Goal: Task Accomplishment & Management: Manage account settings

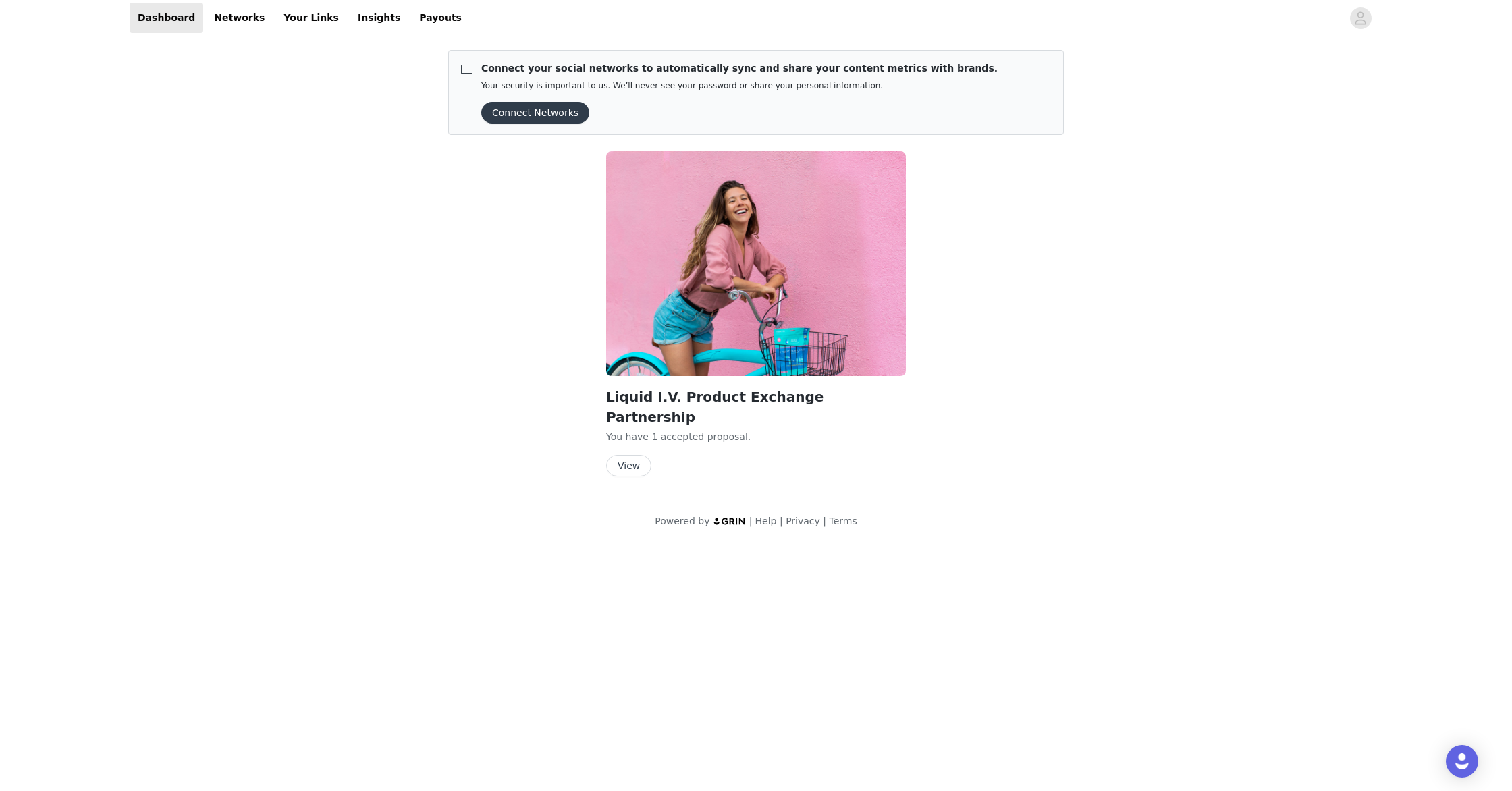
click at [631, 455] on button "View" at bounding box center [629, 466] width 45 height 22
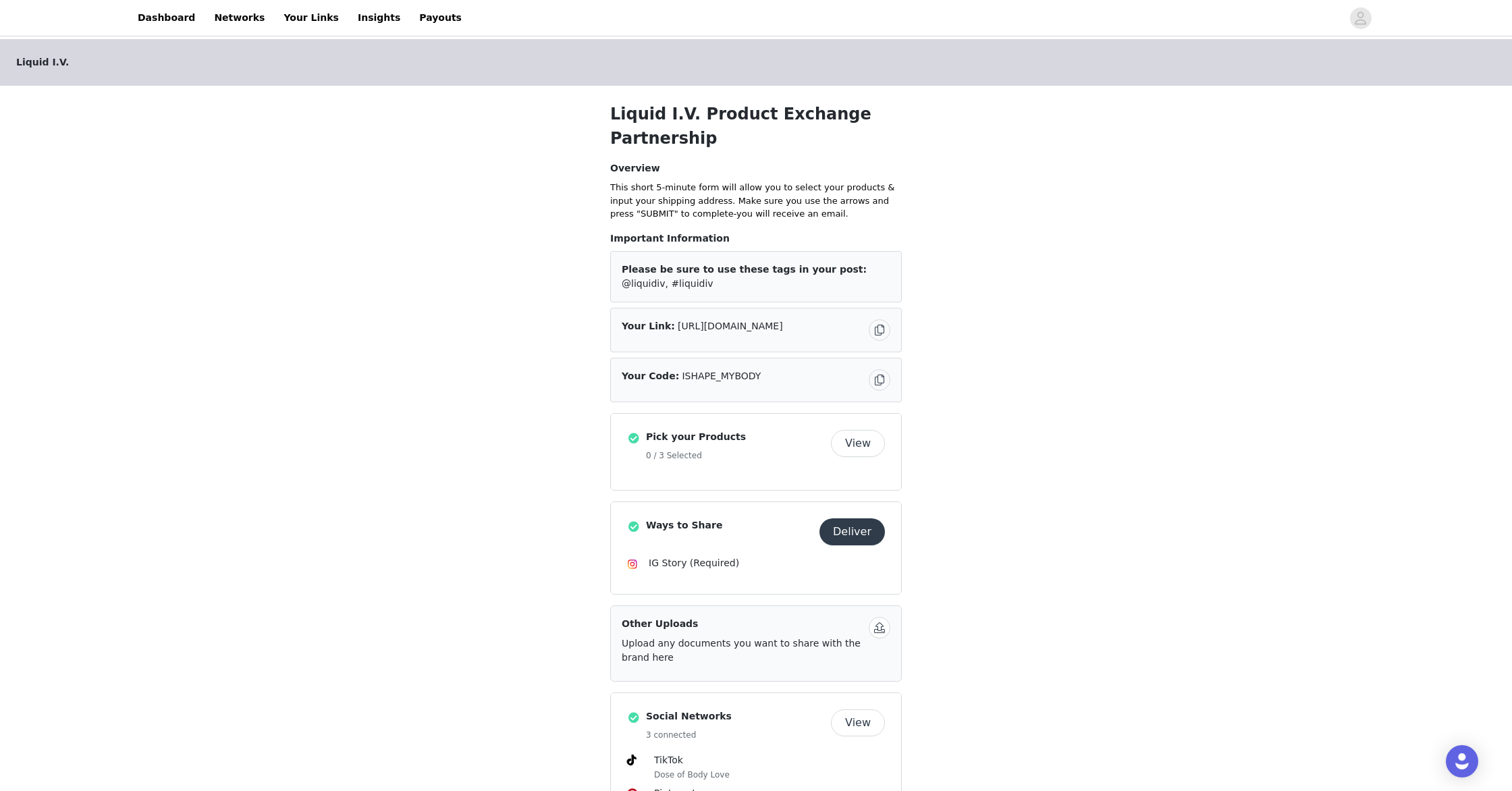
click at [865, 439] on button "View" at bounding box center [857, 443] width 54 height 27
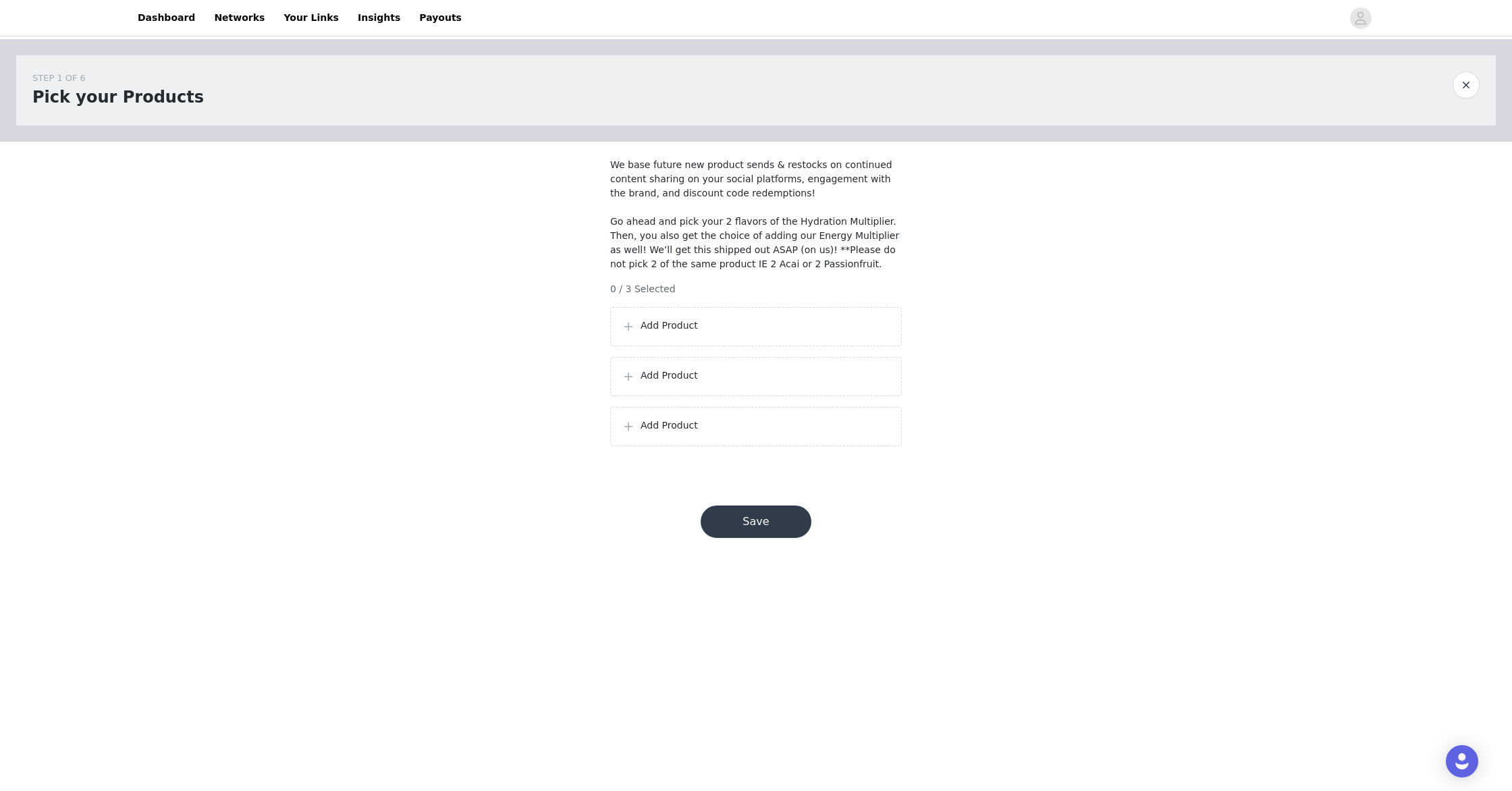
click at [643, 332] on p "Add Product" at bounding box center [765, 325] width 250 height 14
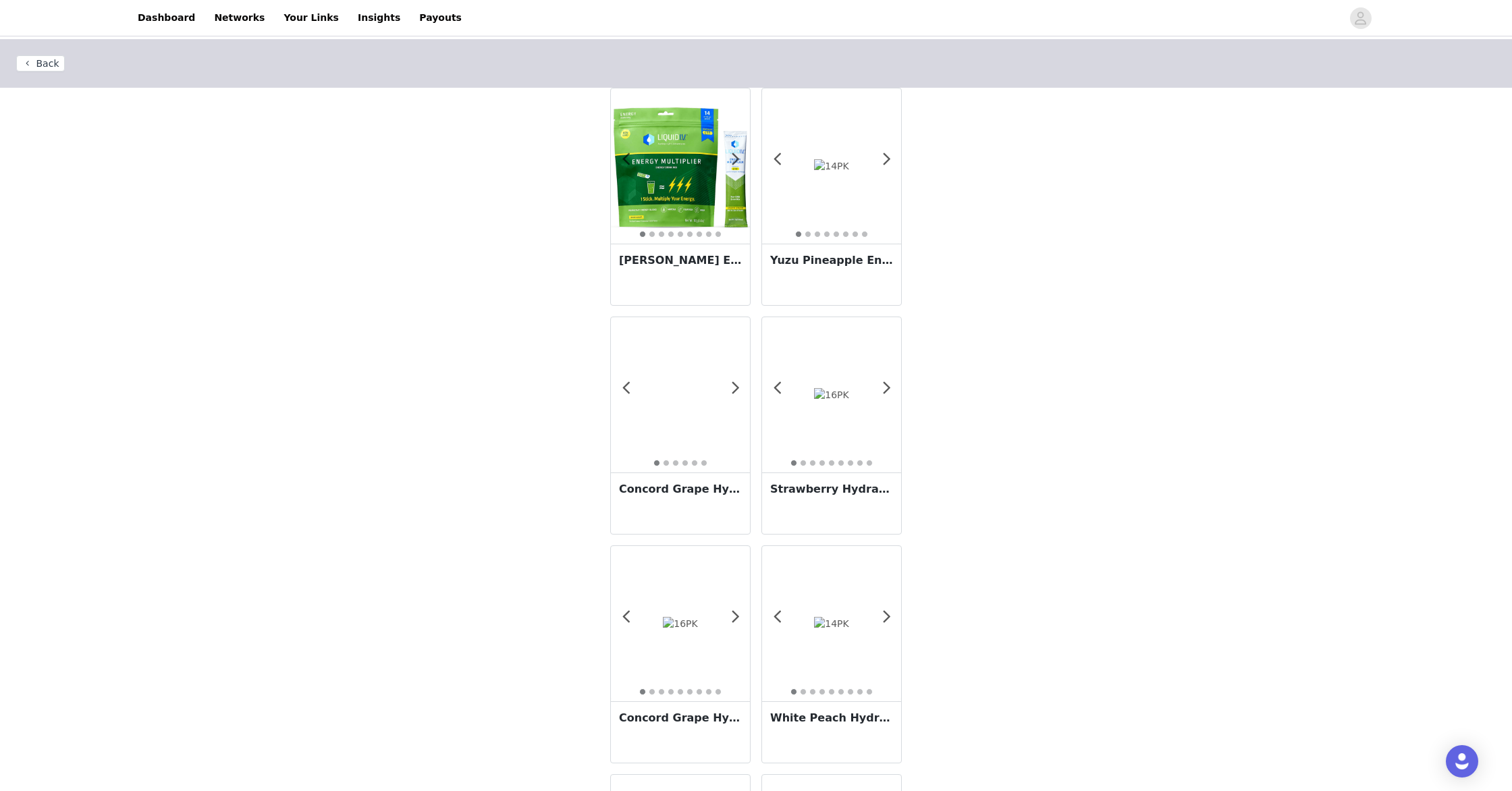
click at [673, 190] on img at bounding box center [680, 166] width 139 height 139
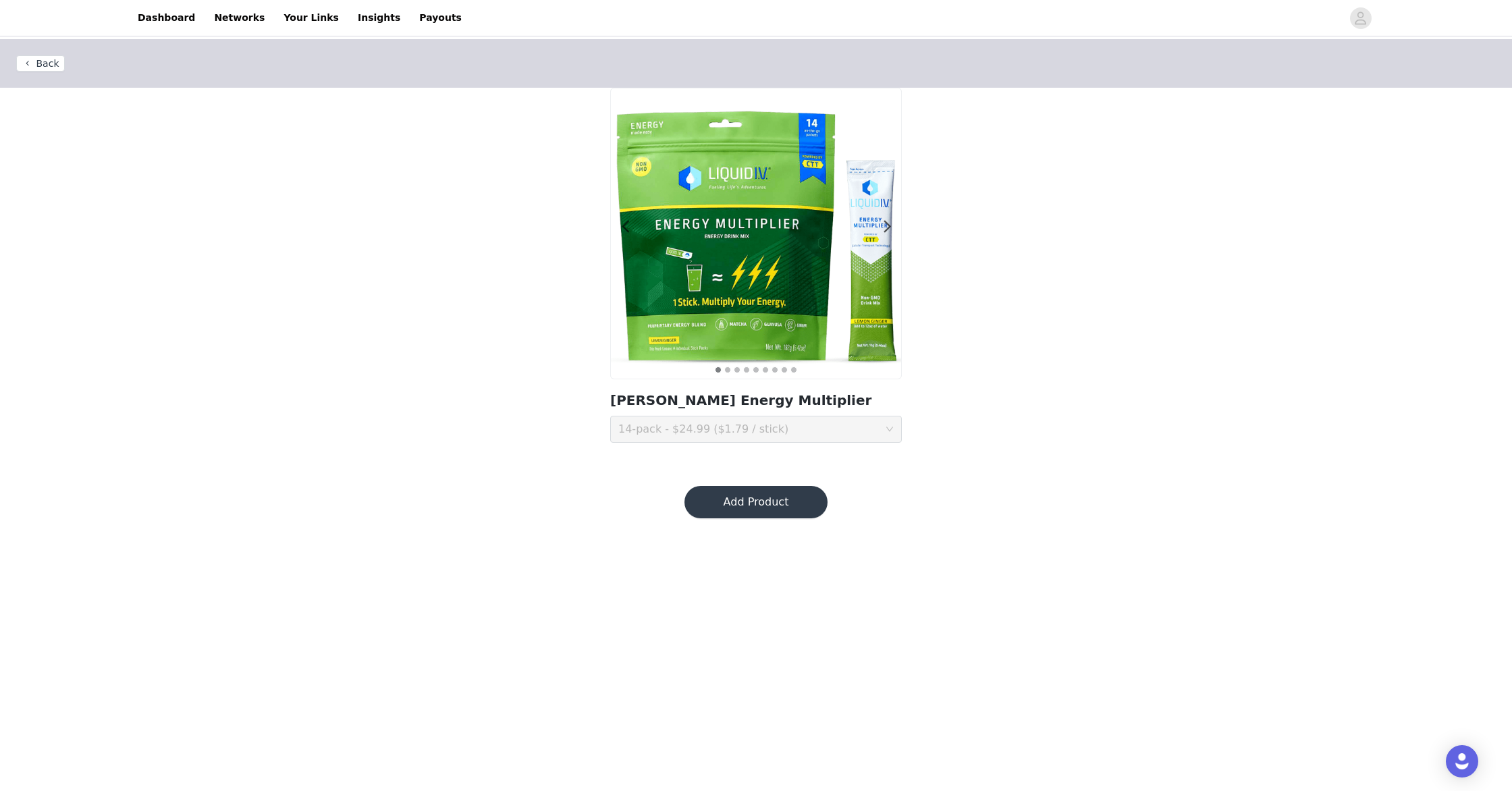
click at [753, 499] on button "Add Product" at bounding box center [756, 502] width 143 height 33
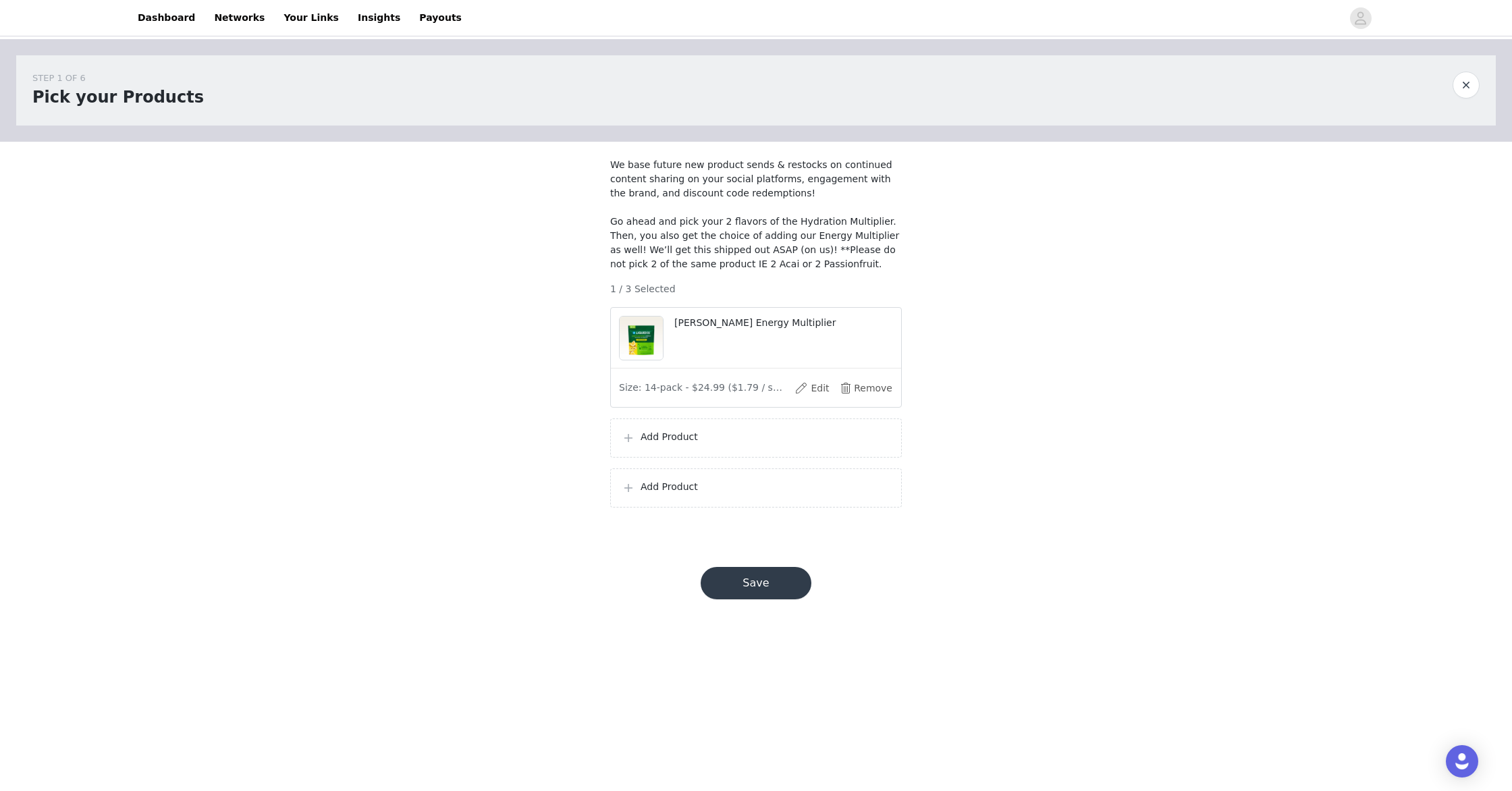
click at [653, 446] on div "Add Product" at bounding box center [756, 438] width 269 height 16
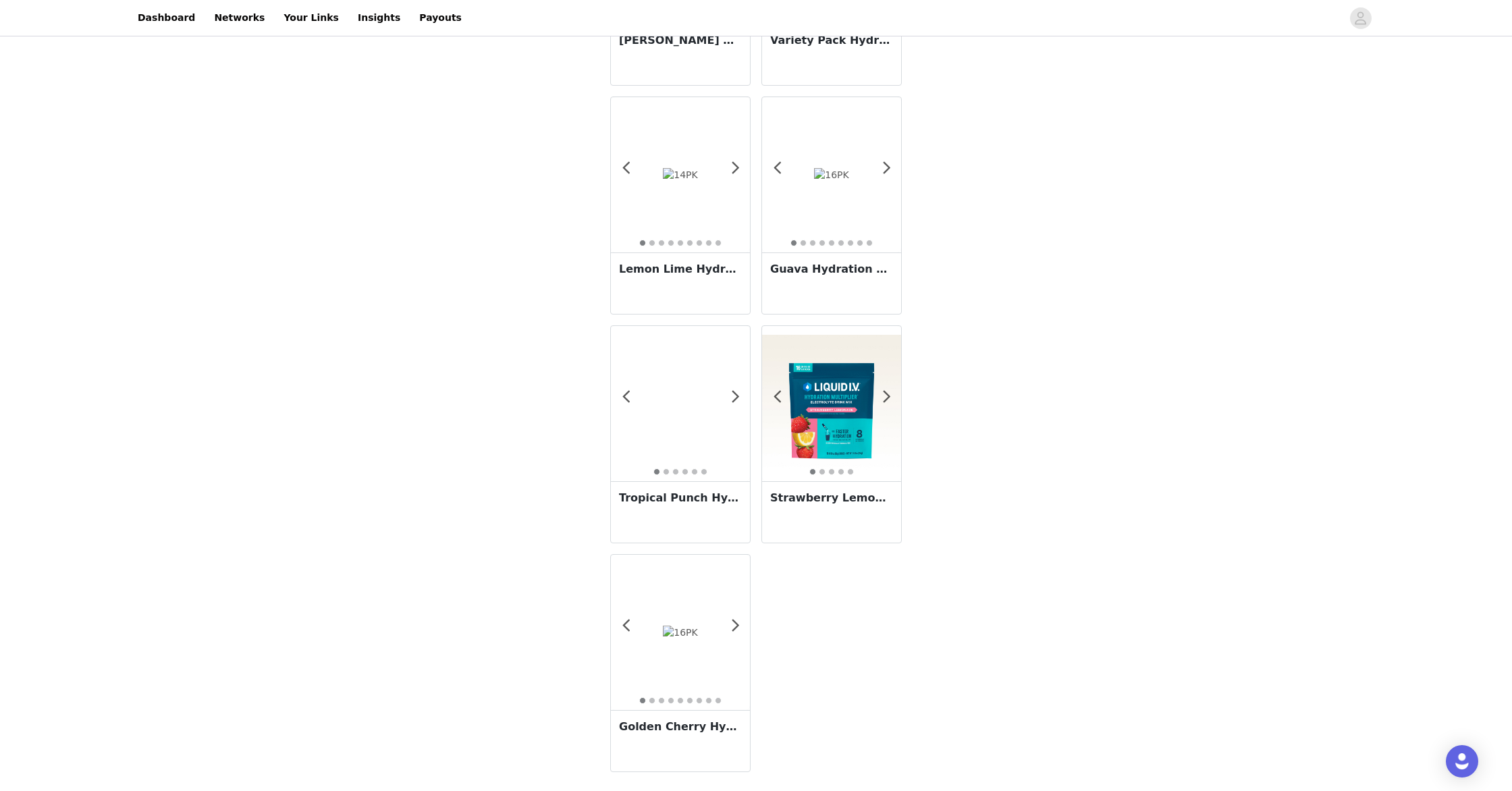
scroll to position [1830, 0]
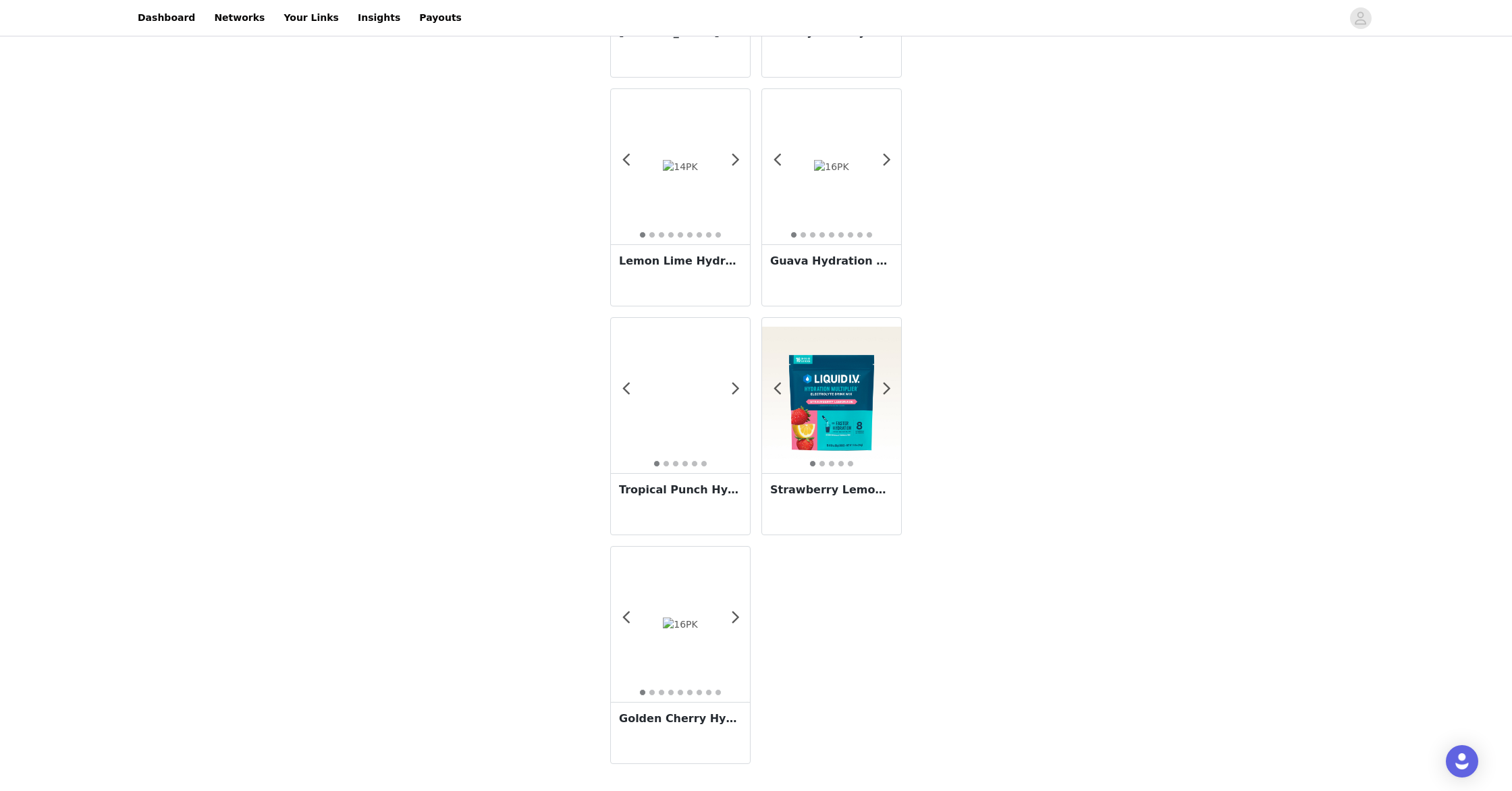
click at [825, 431] on img at bounding box center [832, 396] width 139 height 138
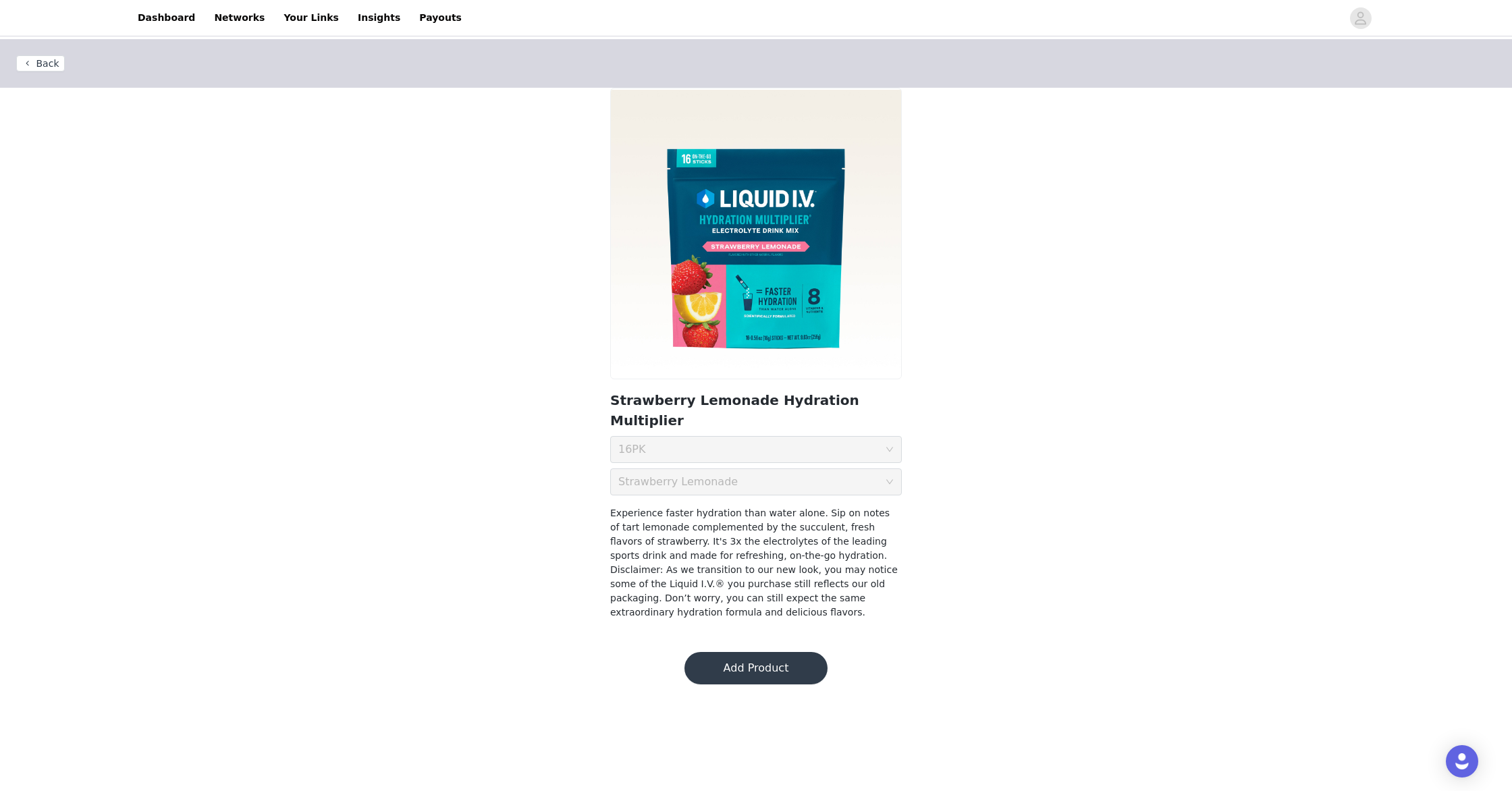
click at [777, 652] on button "Add Product" at bounding box center [756, 669] width 143 height 33
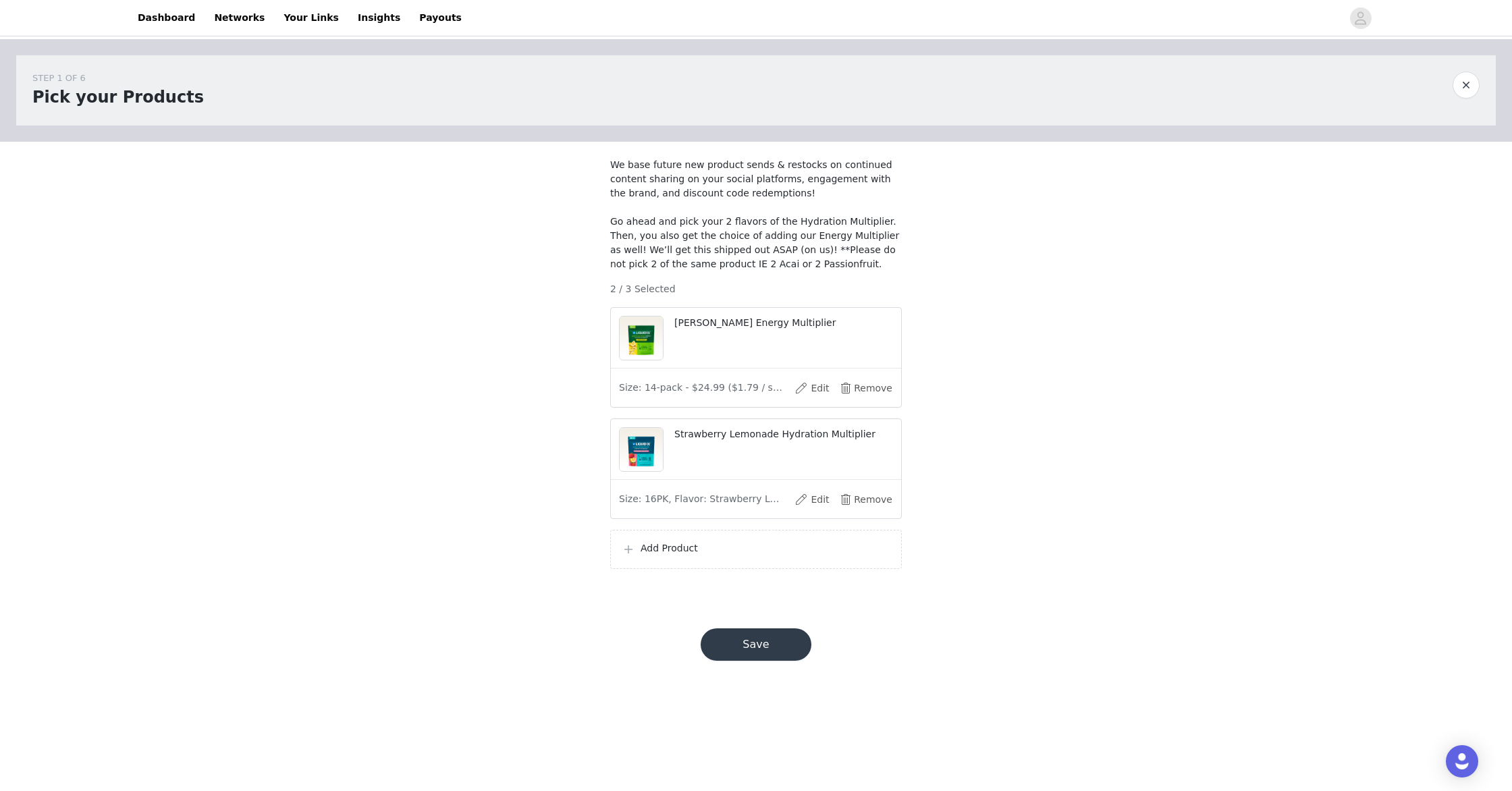
click at [659, 556] on p "Add Product" at bounding box center [765, 548] width 250 height 14
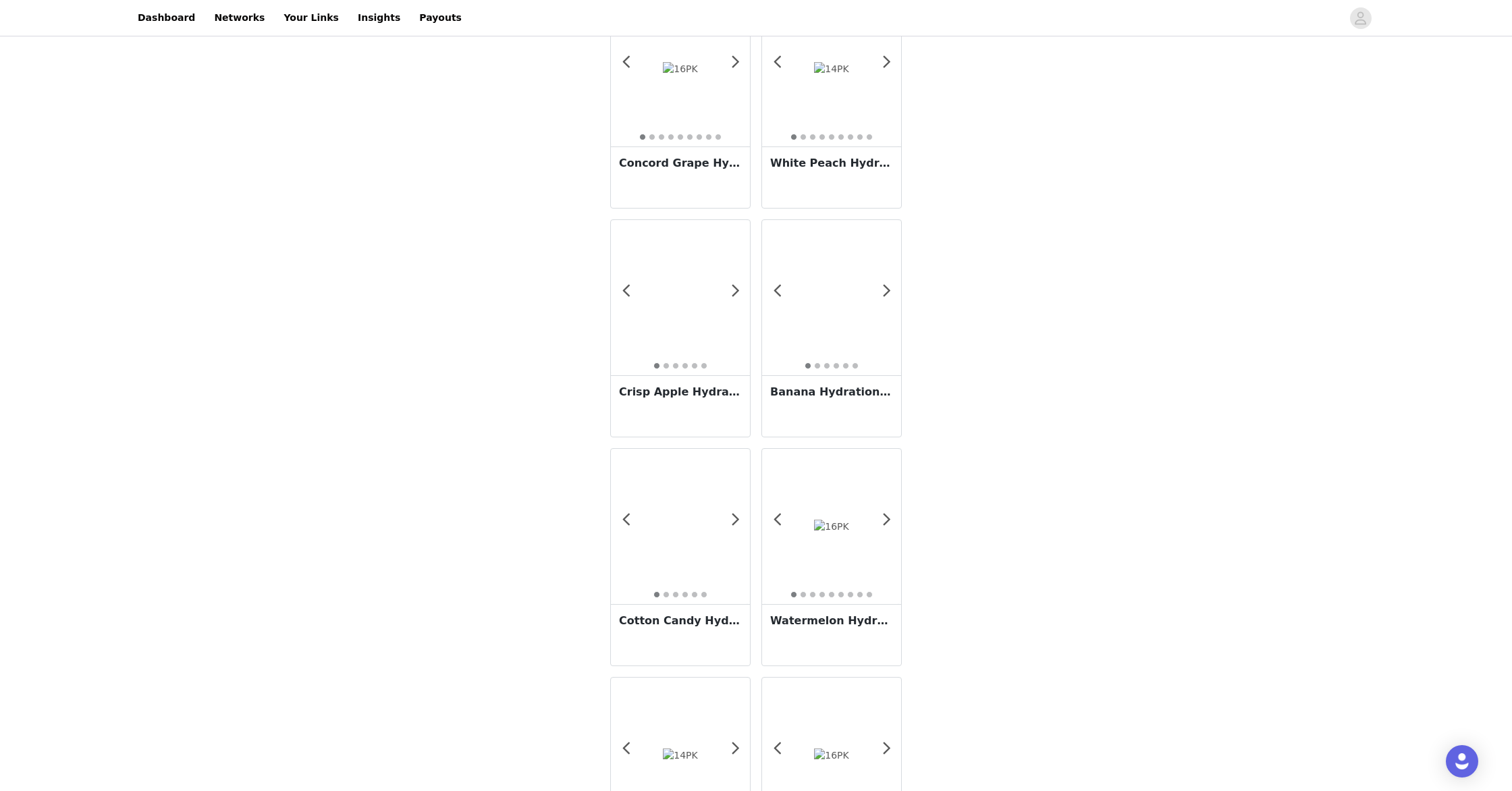
scroll to position [551, 0]
click at [677, 544] on div at bounding box center [680, 529] width 139 height 155
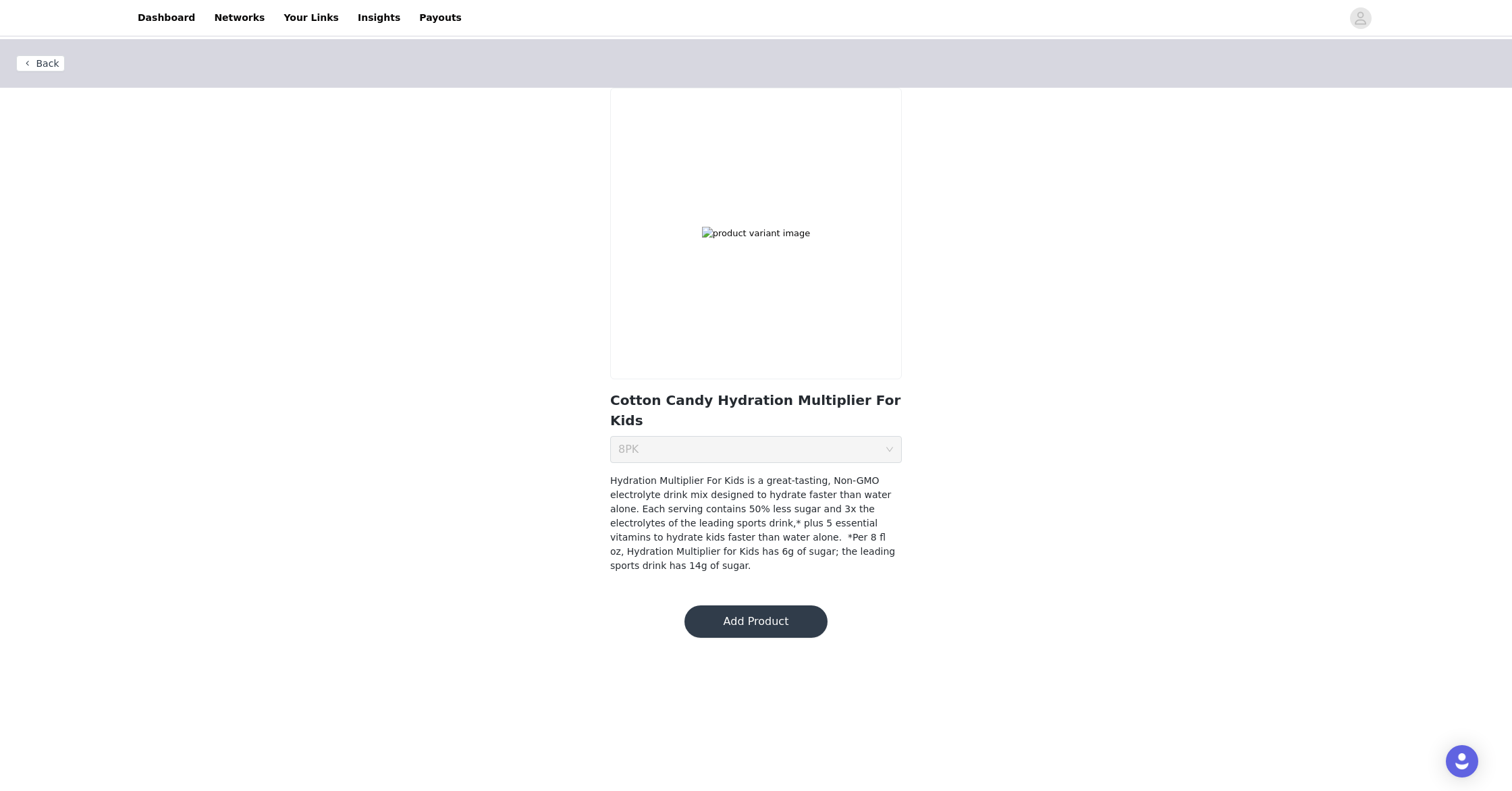
click at [759, 606] on button "Add Product" at bounding box center [756, 622] width 143 height 33
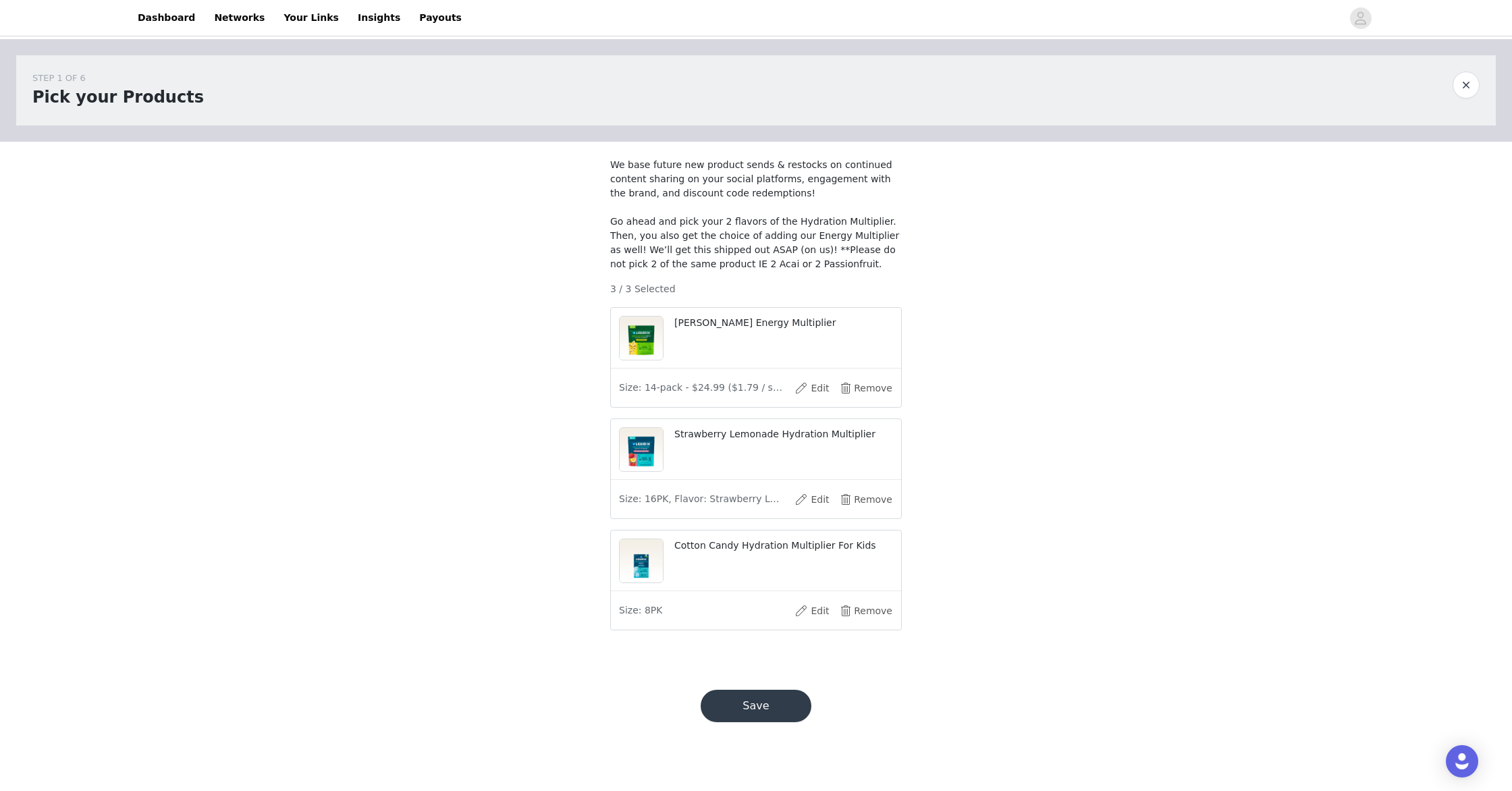
click at [766, 714] on button "Save" at bounding box center [756, 706] width 111 height 33
click at [877, 622] on button "Remove" at bounding box center [866, 611] width 54 height 22
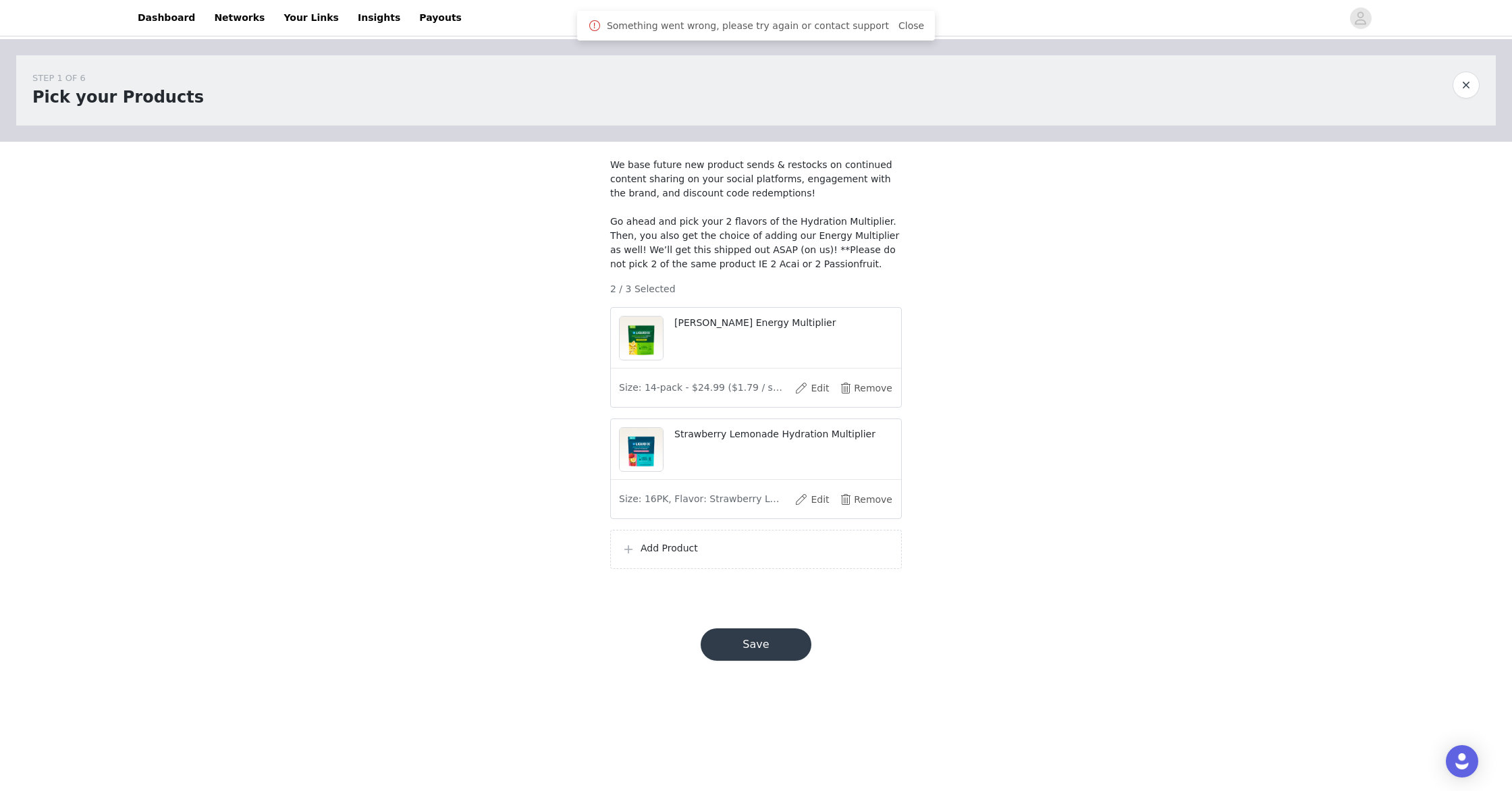
click at [764, 661] on button "Save" at bounding box center [756, 645] width 111 height 33
click at [867, 510] on button "Remove" at bounding box center [866, 500] width 54 height 22
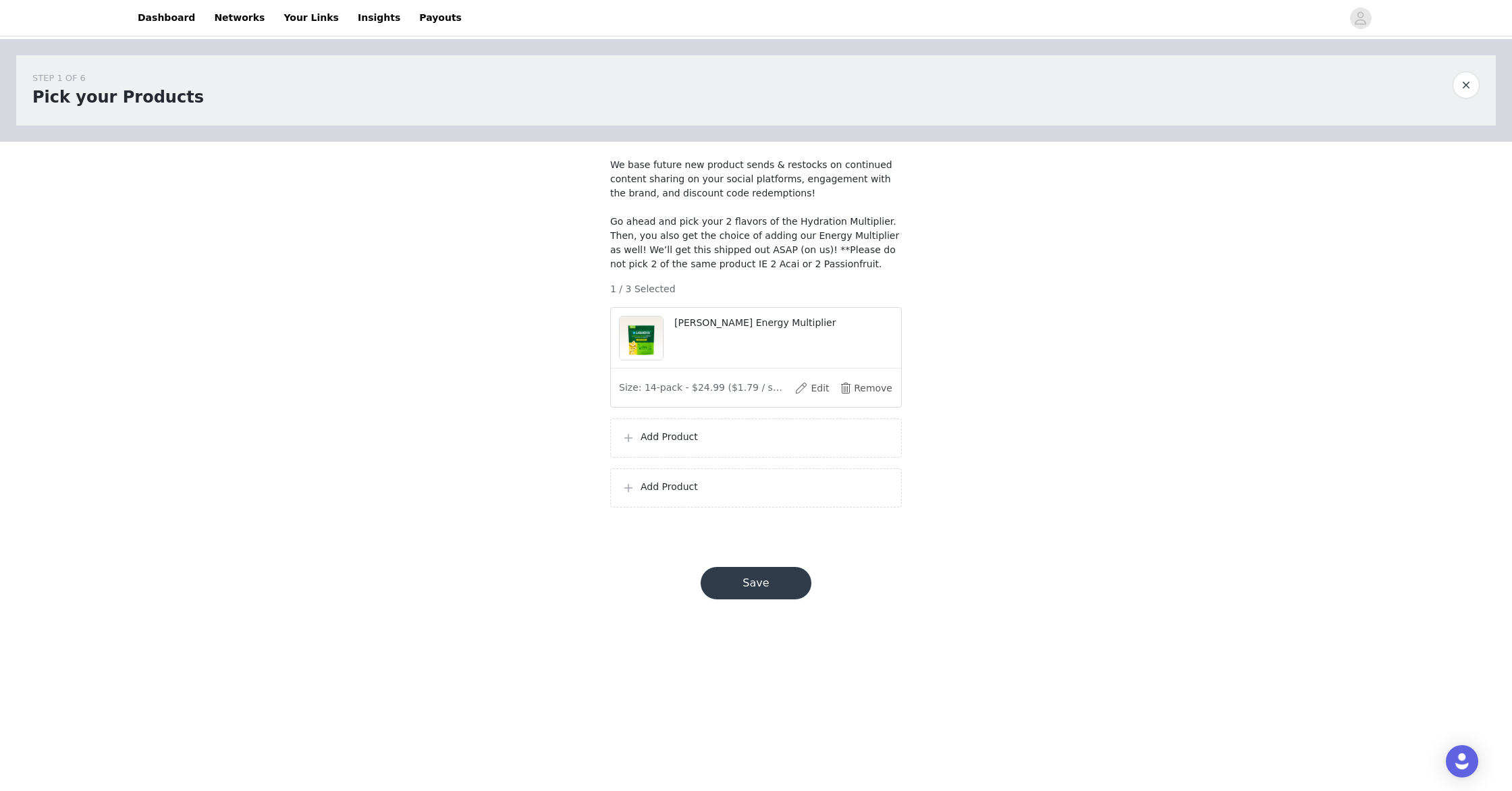
click at [768, 599] on button "Save" at bounding box center [756, 583] width 111 height 33
click at [1467, 83] on button "button" at bounding box center [1466, 85] width 27 height 27
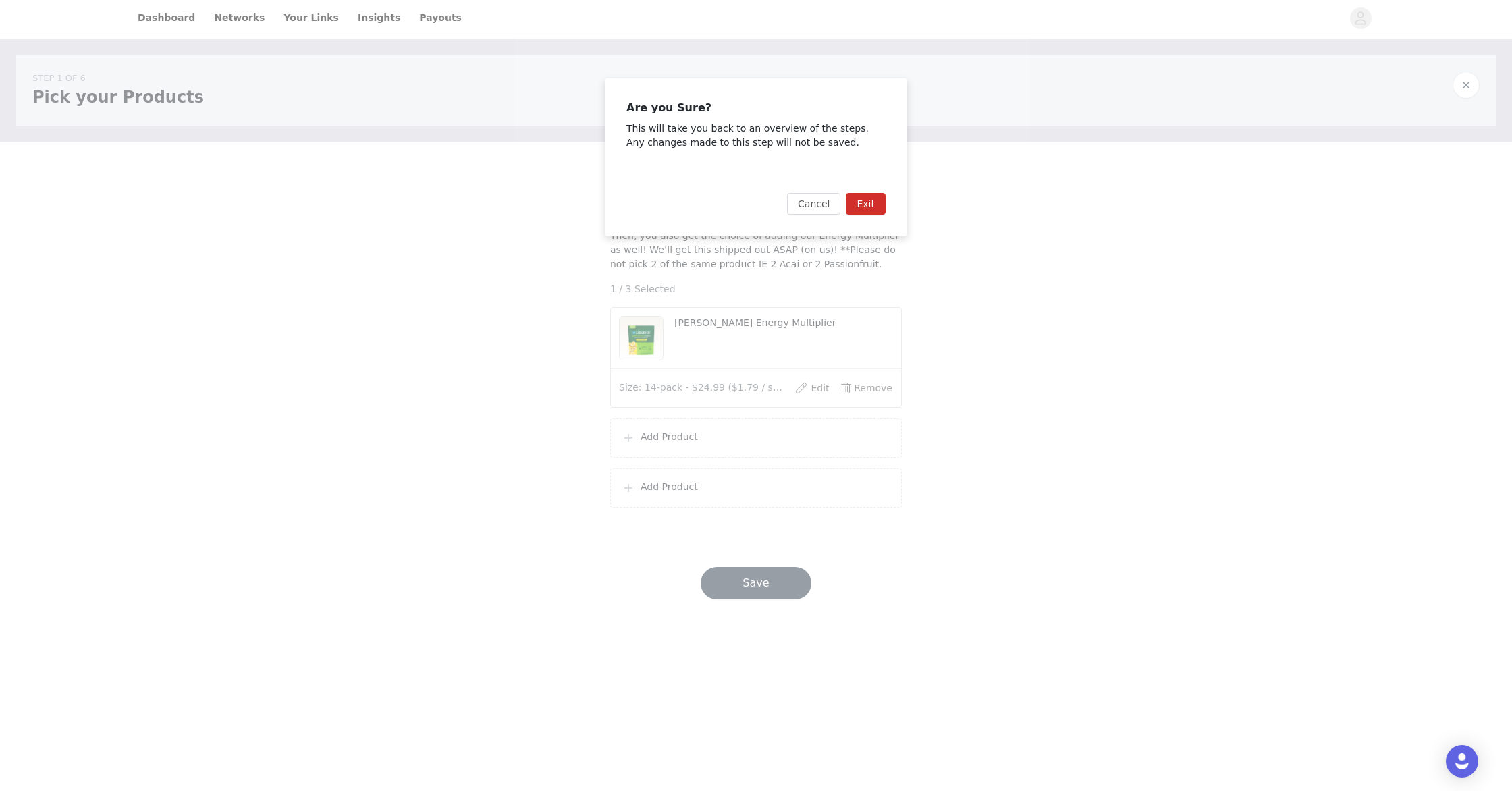
click at [875, 216] on div "Cancel Exit" at bounding box center [756, 203] width 302 height 65
click at [874, 210] on button "Exit" at bounding box center [865, 204] width 40 height 22
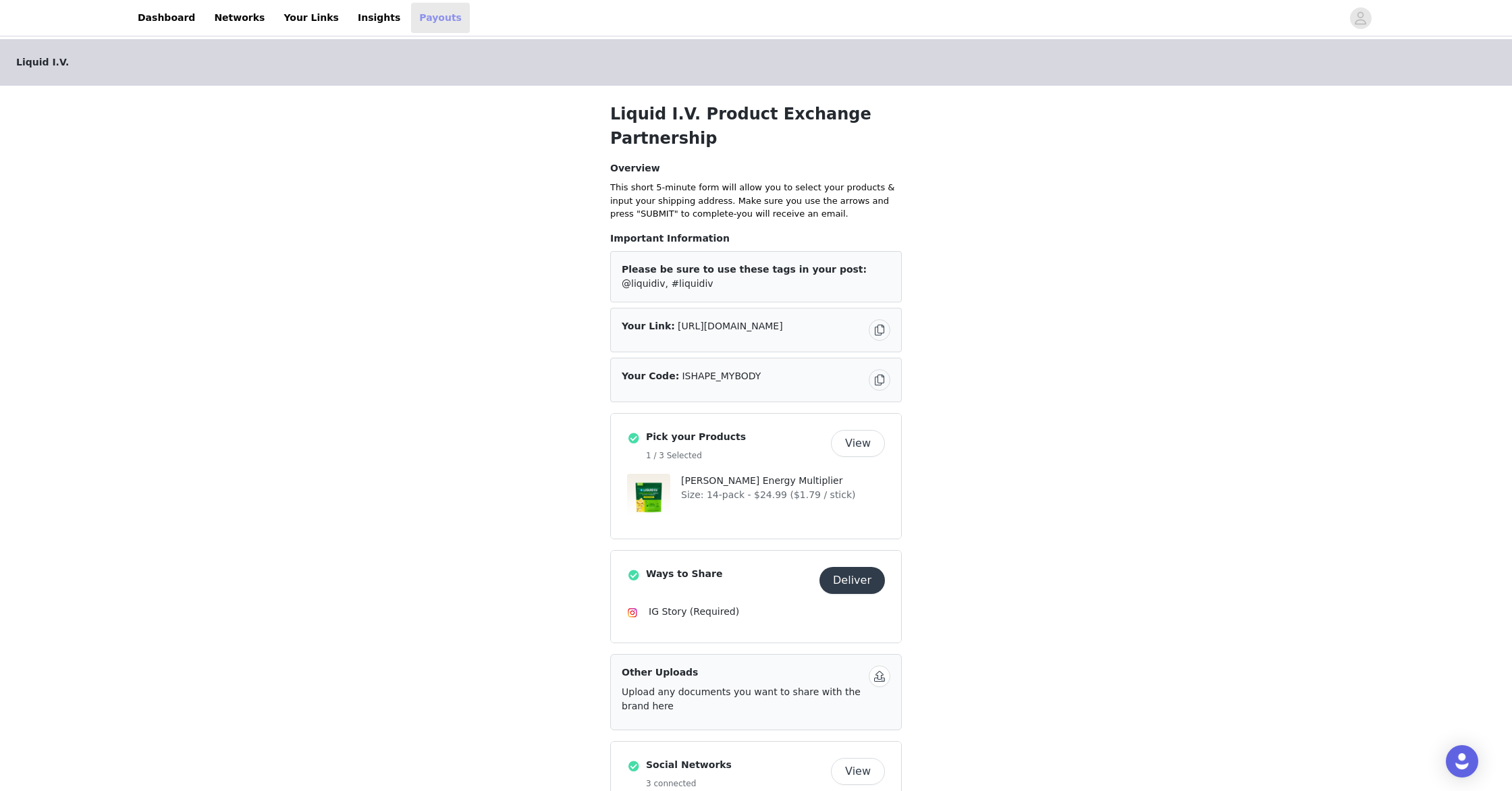
click at [418, 24] on link "Payouts" at bounding box center [440, 17] width 58 height 30
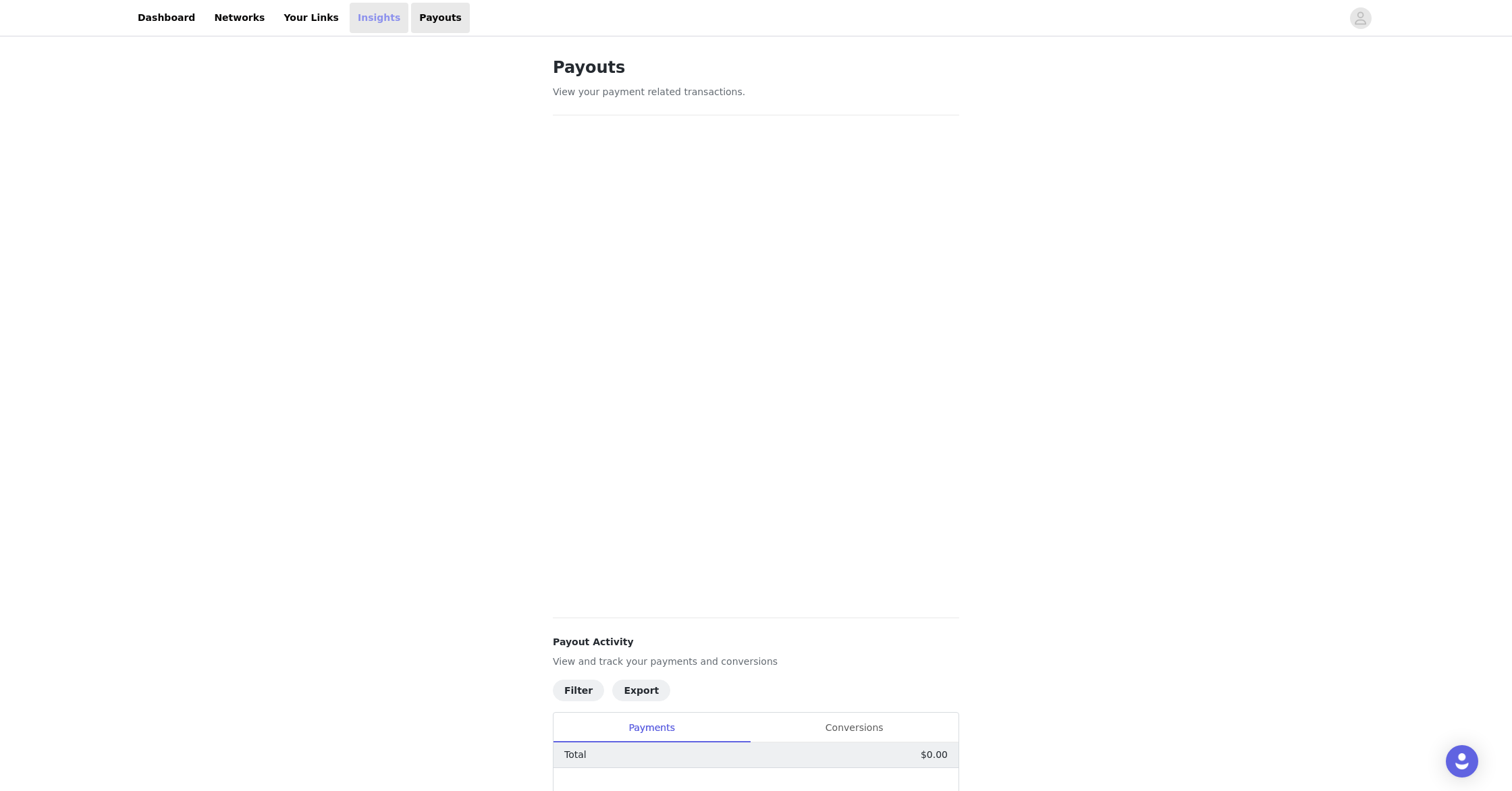
click at [350, 20] on link "Insights" at bounding box center [378, 17] width 58 height 30
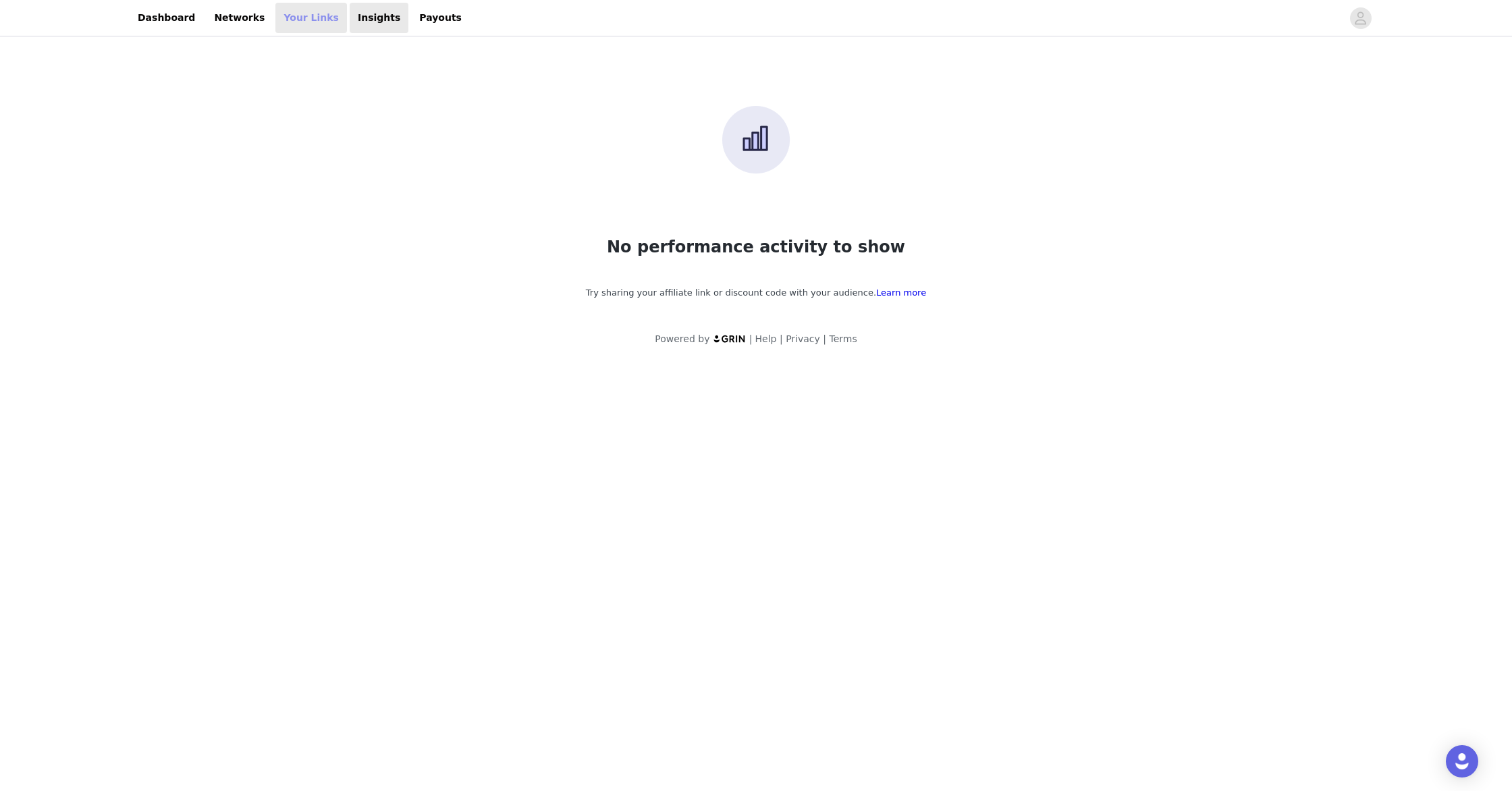
click at [309, 20] on link "Your Links" at bounding box center [311, 17] width 72 height 30
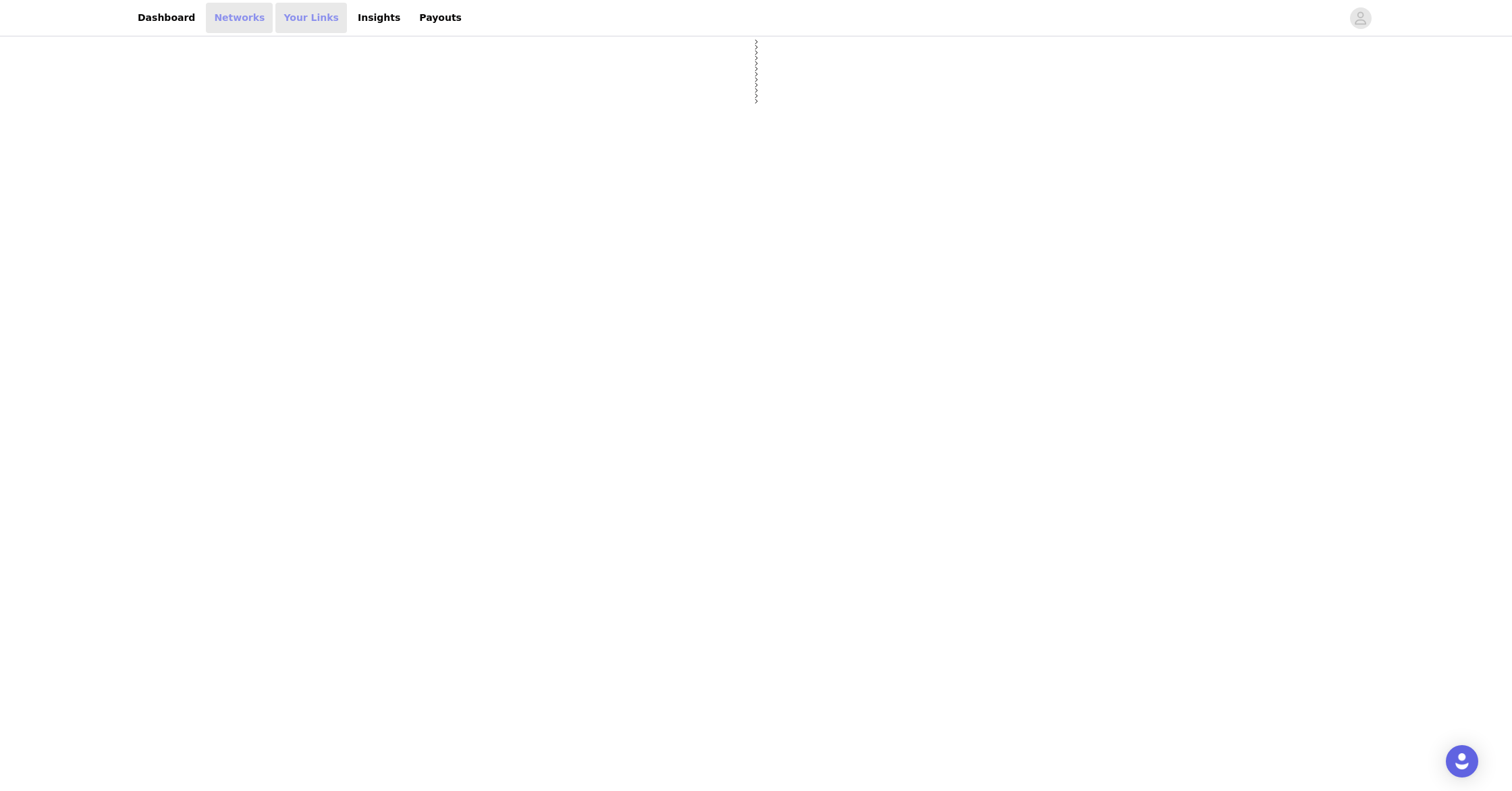
select select "12"
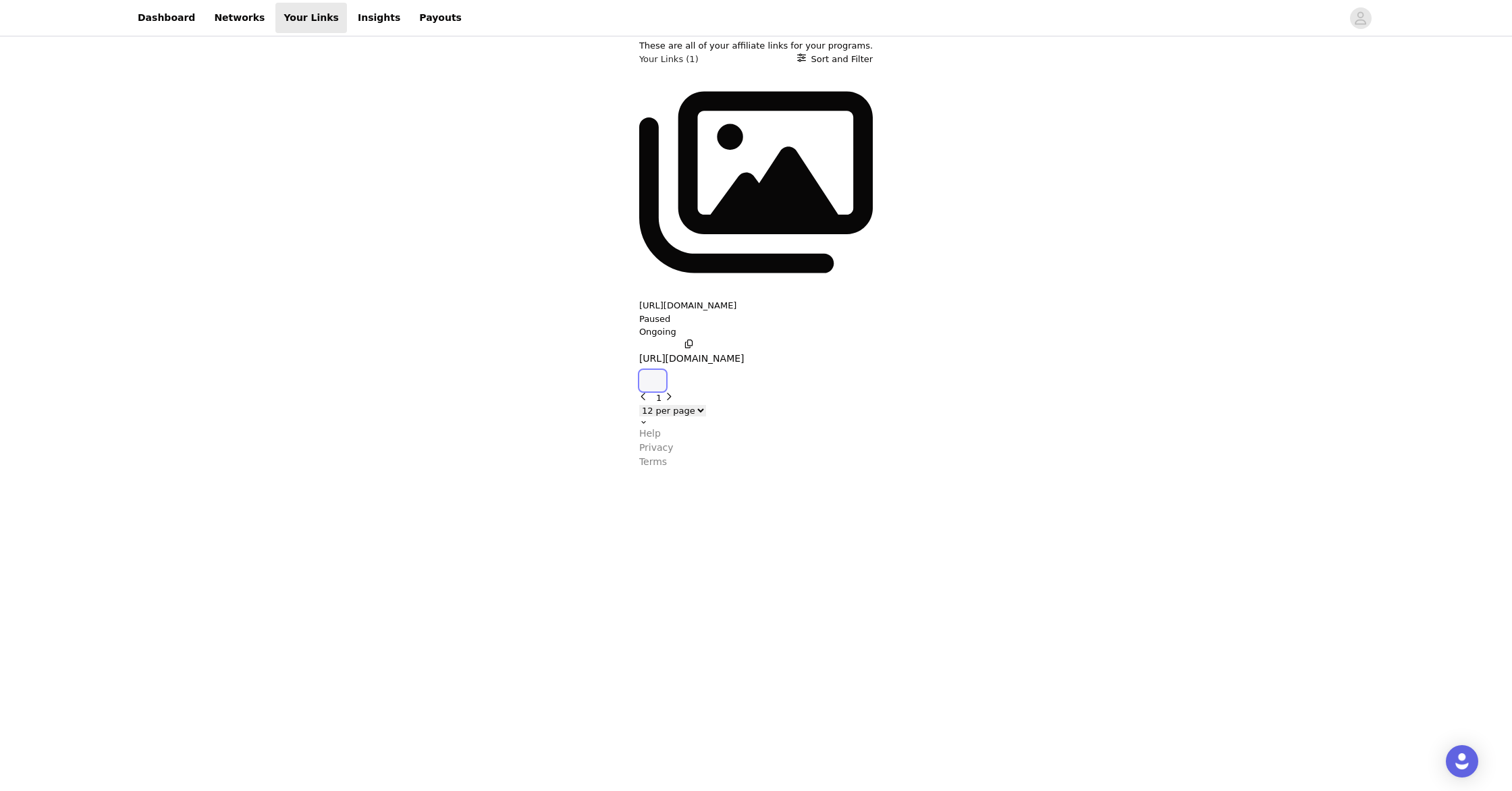
click at [652, 381] on icon "button" at bounding box center [652, 381] width 0 height 0
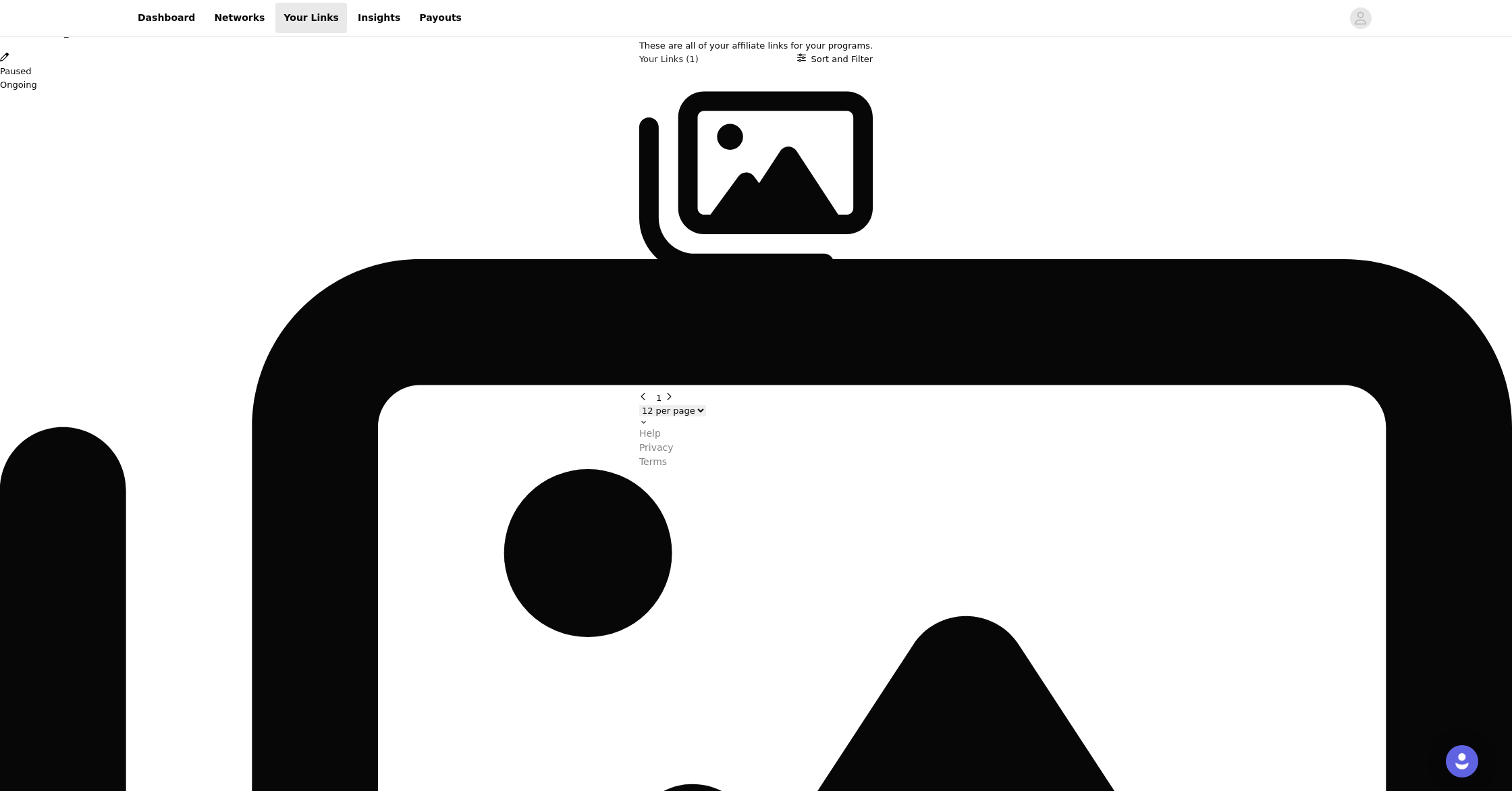
click at [9, 13] on button "Close" at bounding box center [4, 6] width 9 height 13
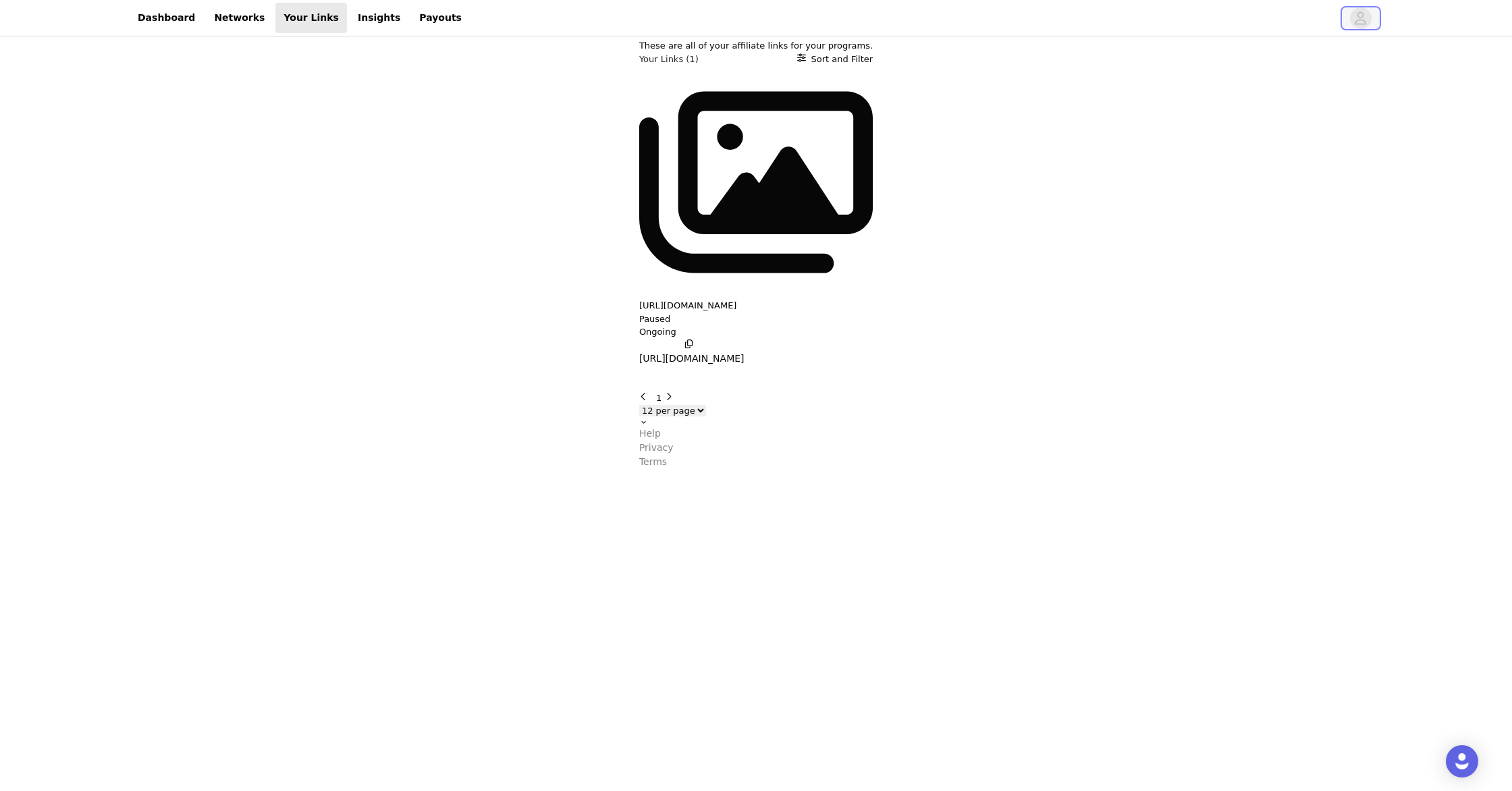
click at [1363, 23] on icon "avatar" at bounding box center [1361, 18] width 12 height 12
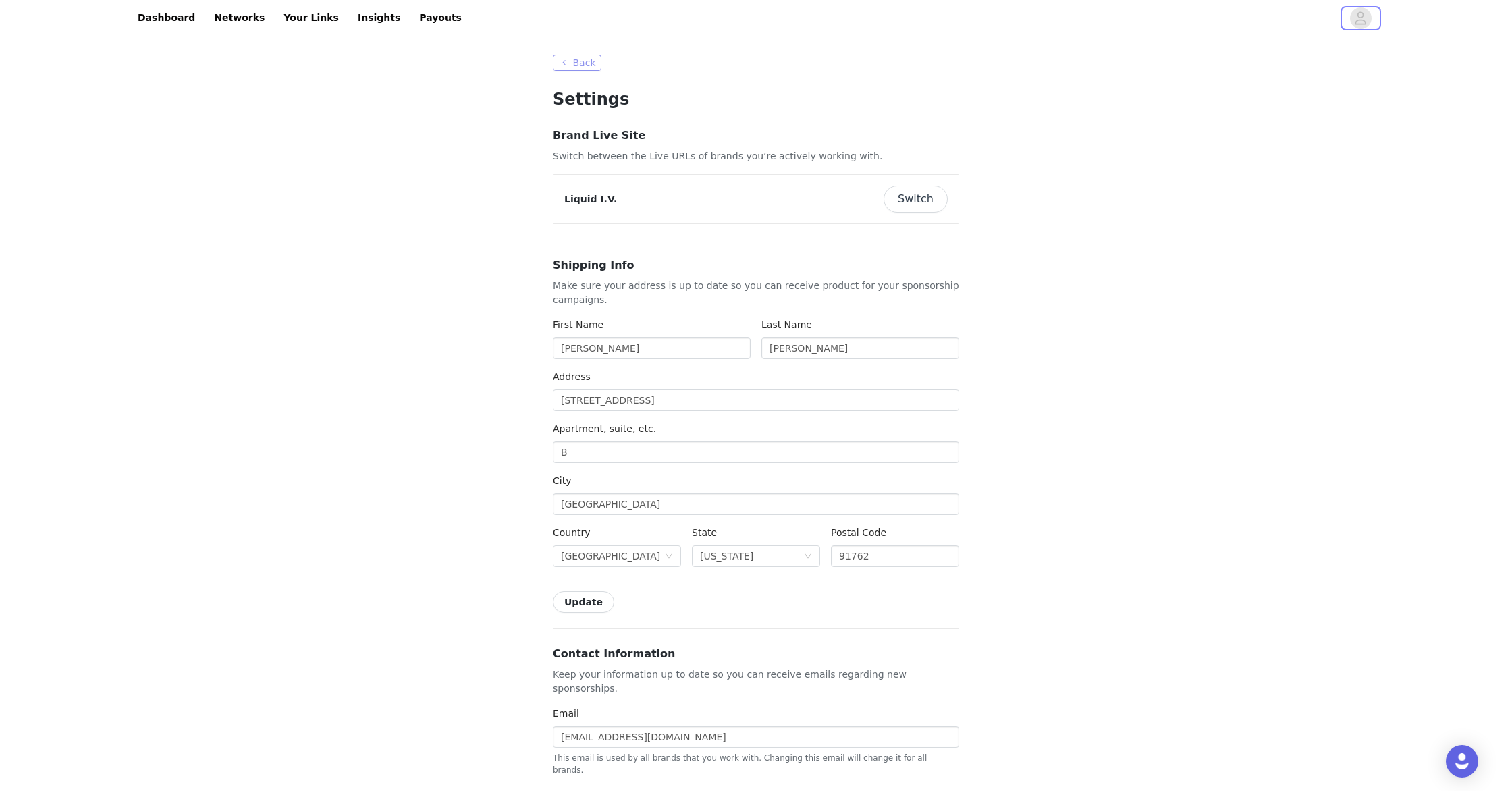
scroll to position [4, 0]
click at [564, 62] on button "Back" at bounding box center [577, 59] width 48 height 16
select select "12"
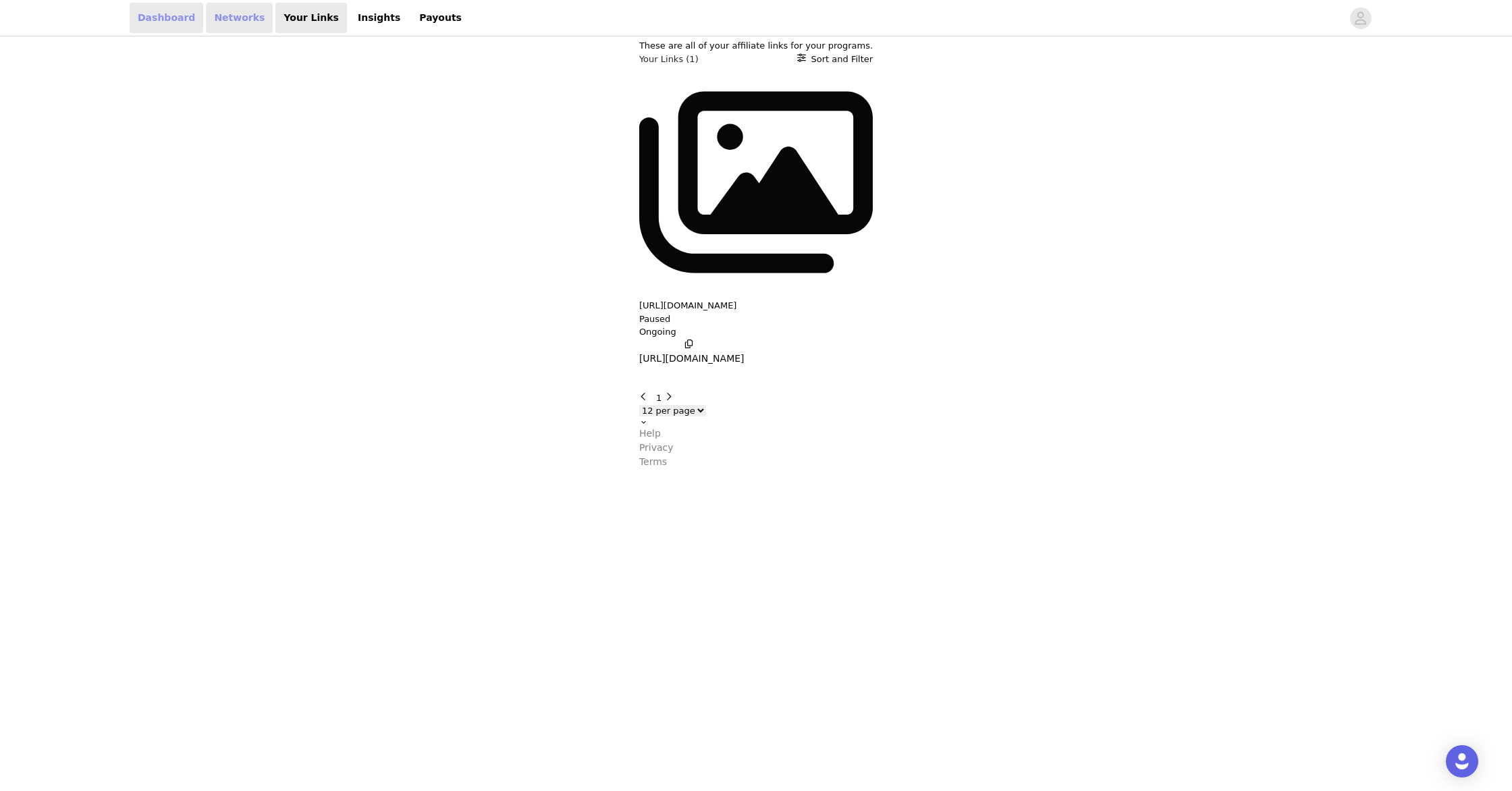
drag, startPoint x: 234, startPoint y: 19, endPoint x: 182, endPoint y: 11, distance: 52.6
click at [234, 19] on link "Networks" at bounding box center [239, 17] width 67 height 30
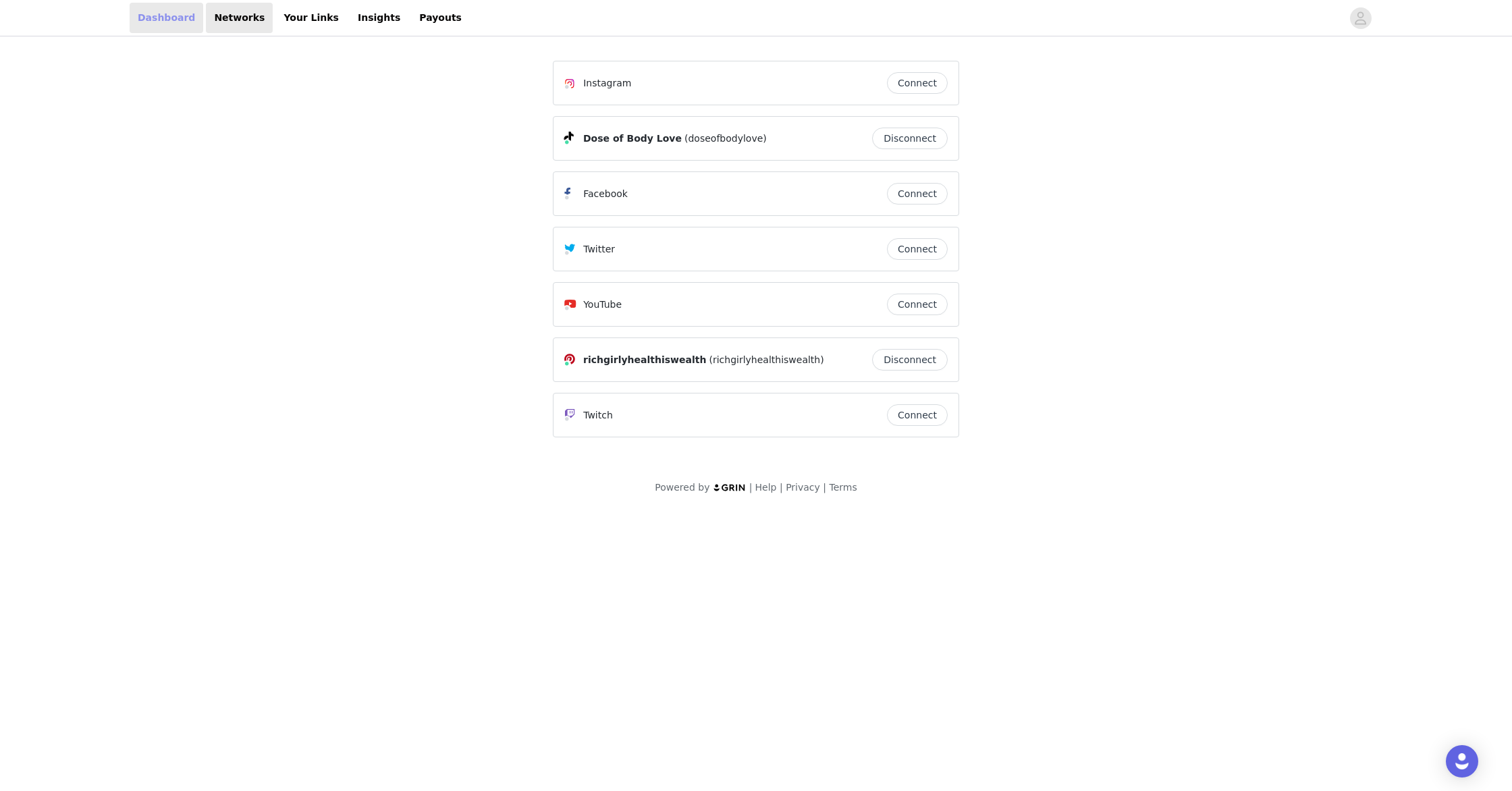
click at [173, 12] on link "Dashboard" at bounding box center [166, 17] width 74 height 30
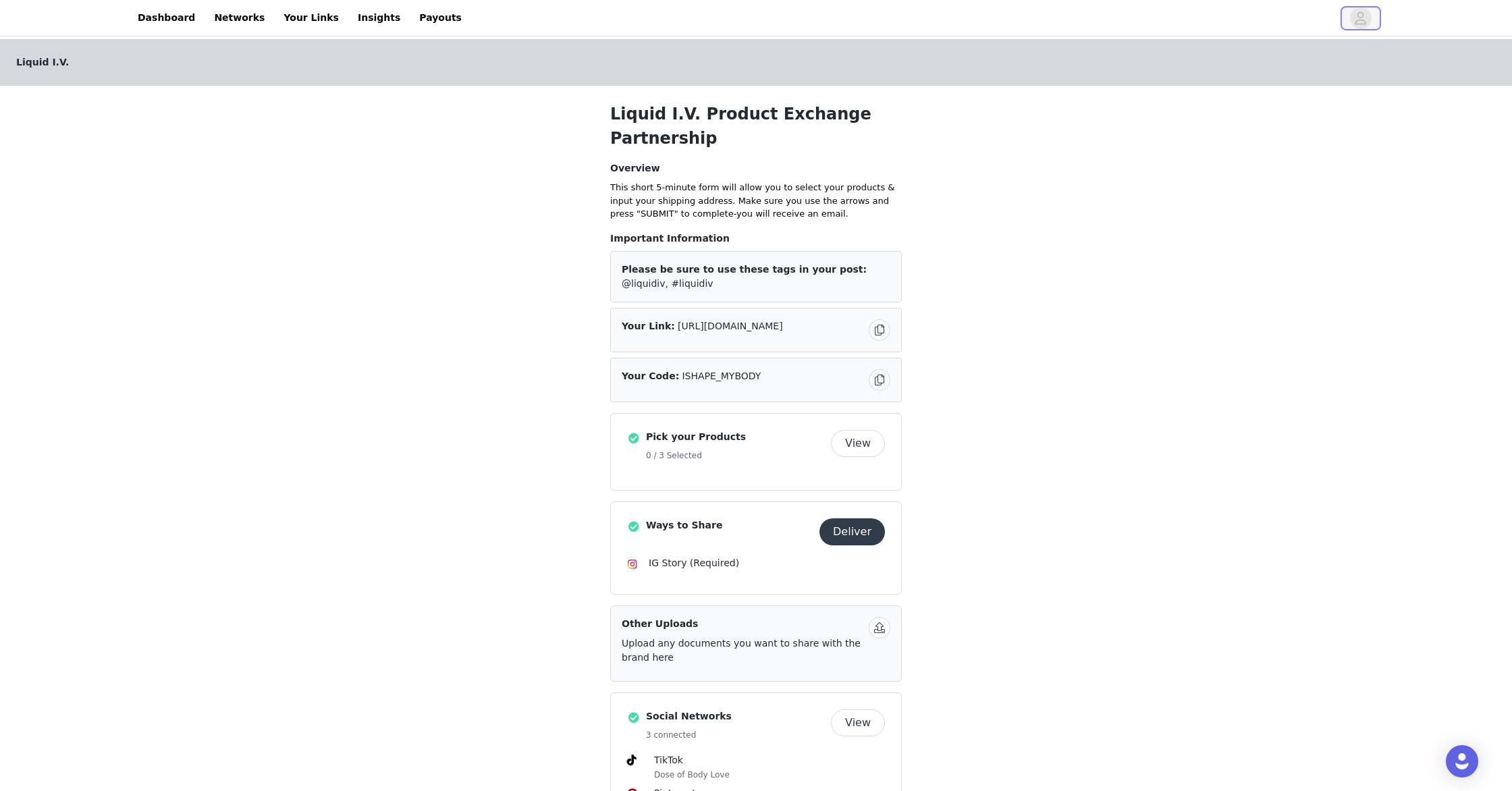
click at [1354, 24] on icon "avatar" at bounding box center [1360, 19] width 12 height 22
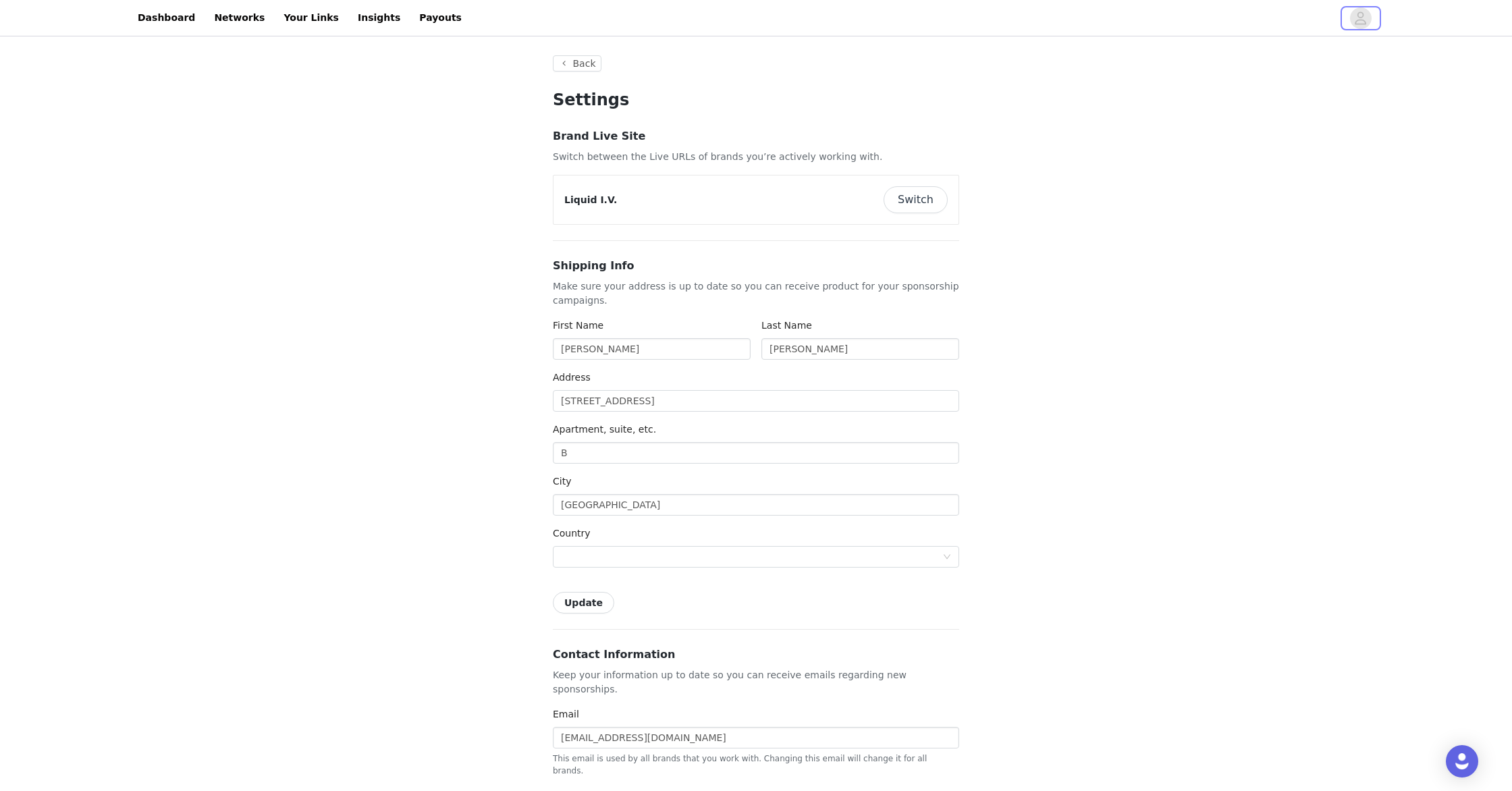
type input "+1 ([GEOGRAPHIC_DATA])"
click at [937, 198] on button "Switch" at bounding box center [916, 199] width 64 height 27
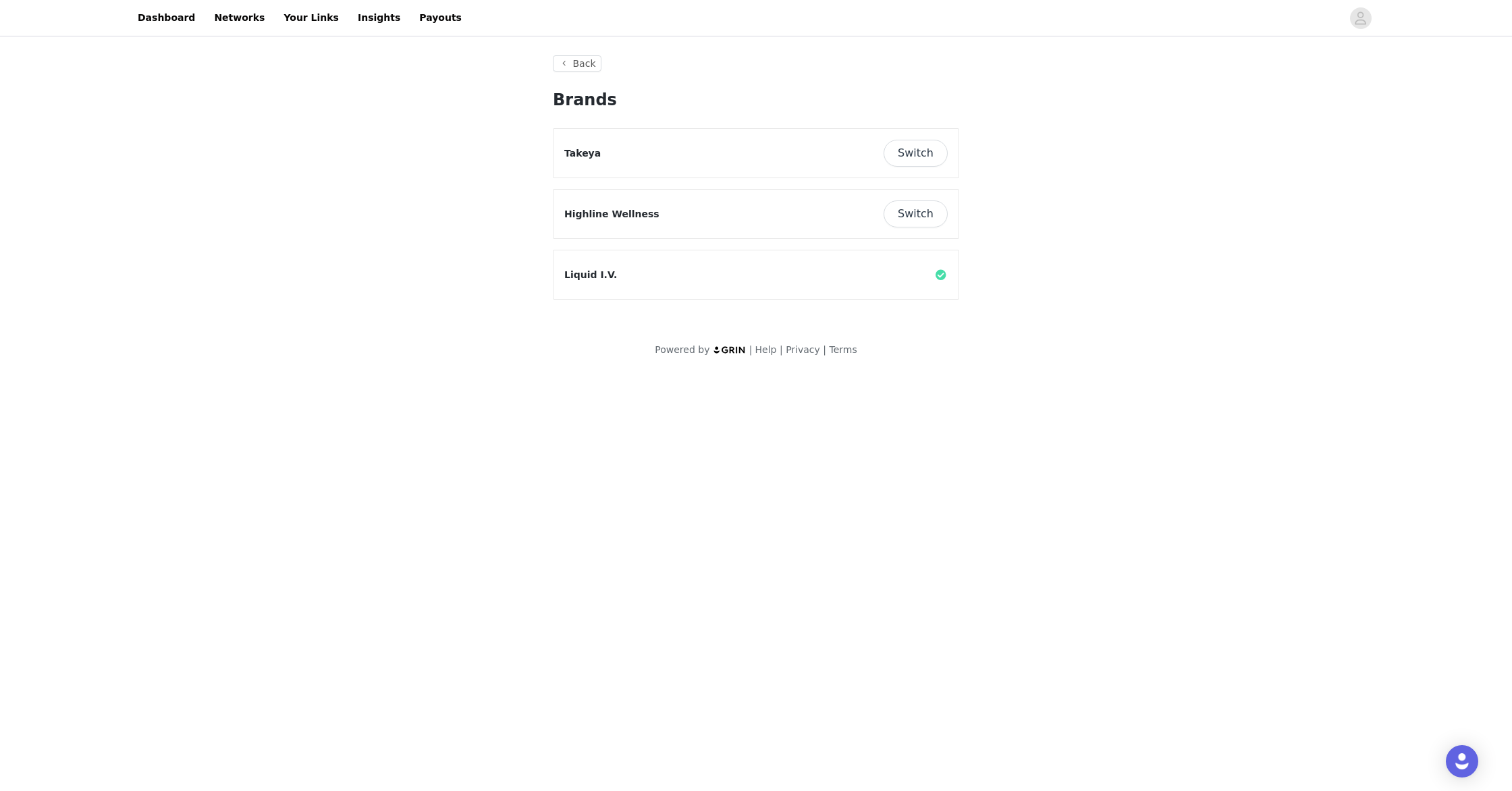
click at [671, 149] on div "Takeya Switch" at bounding box center [756, 153] width 383 height 27
click at [896, 153] on button "Switch" at bounding box center [916, 153] width 64 height 27
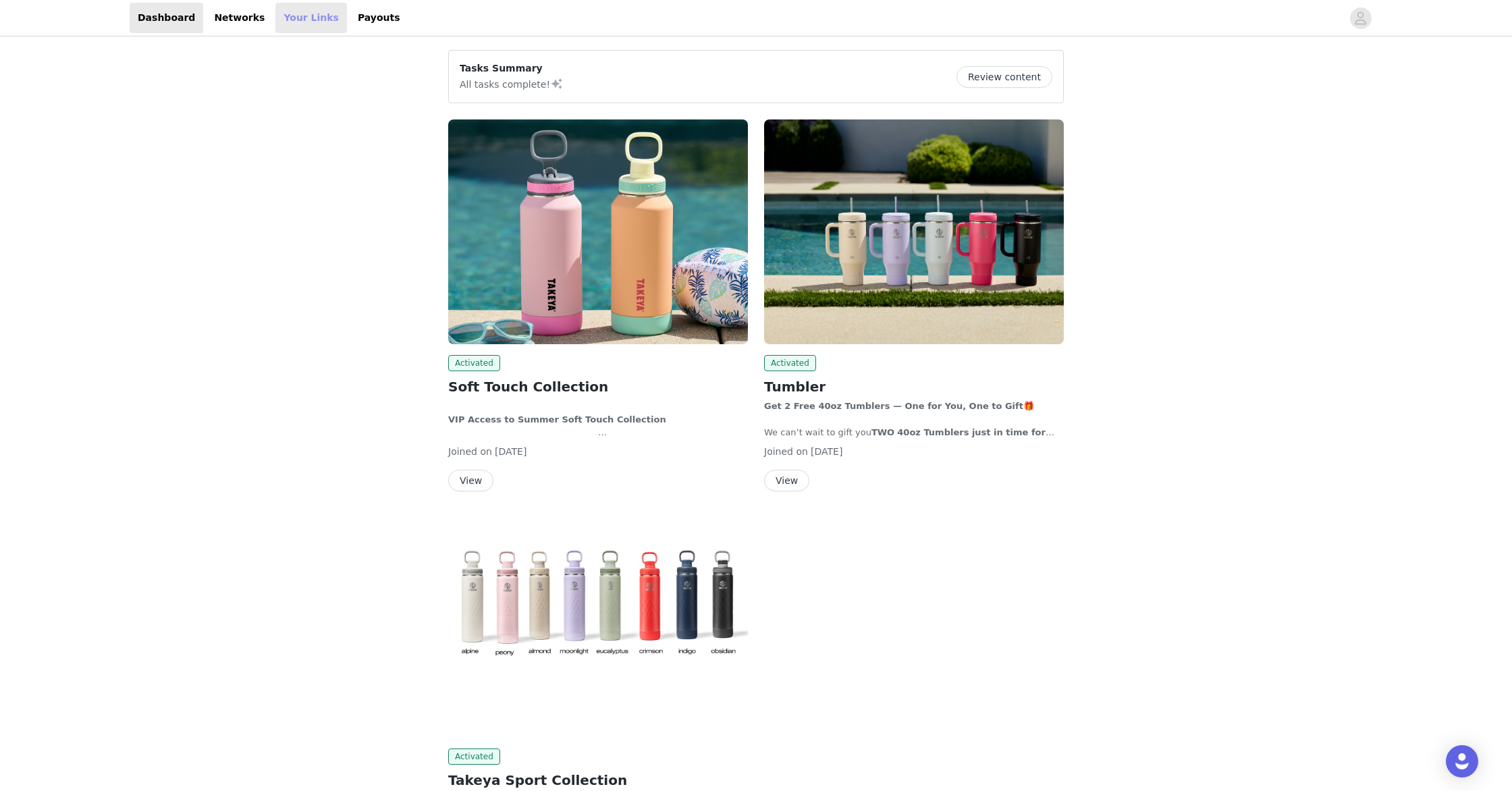
click at [301, 15] on link "Your Links" at bounding box center [311, 17] width 72 height 30
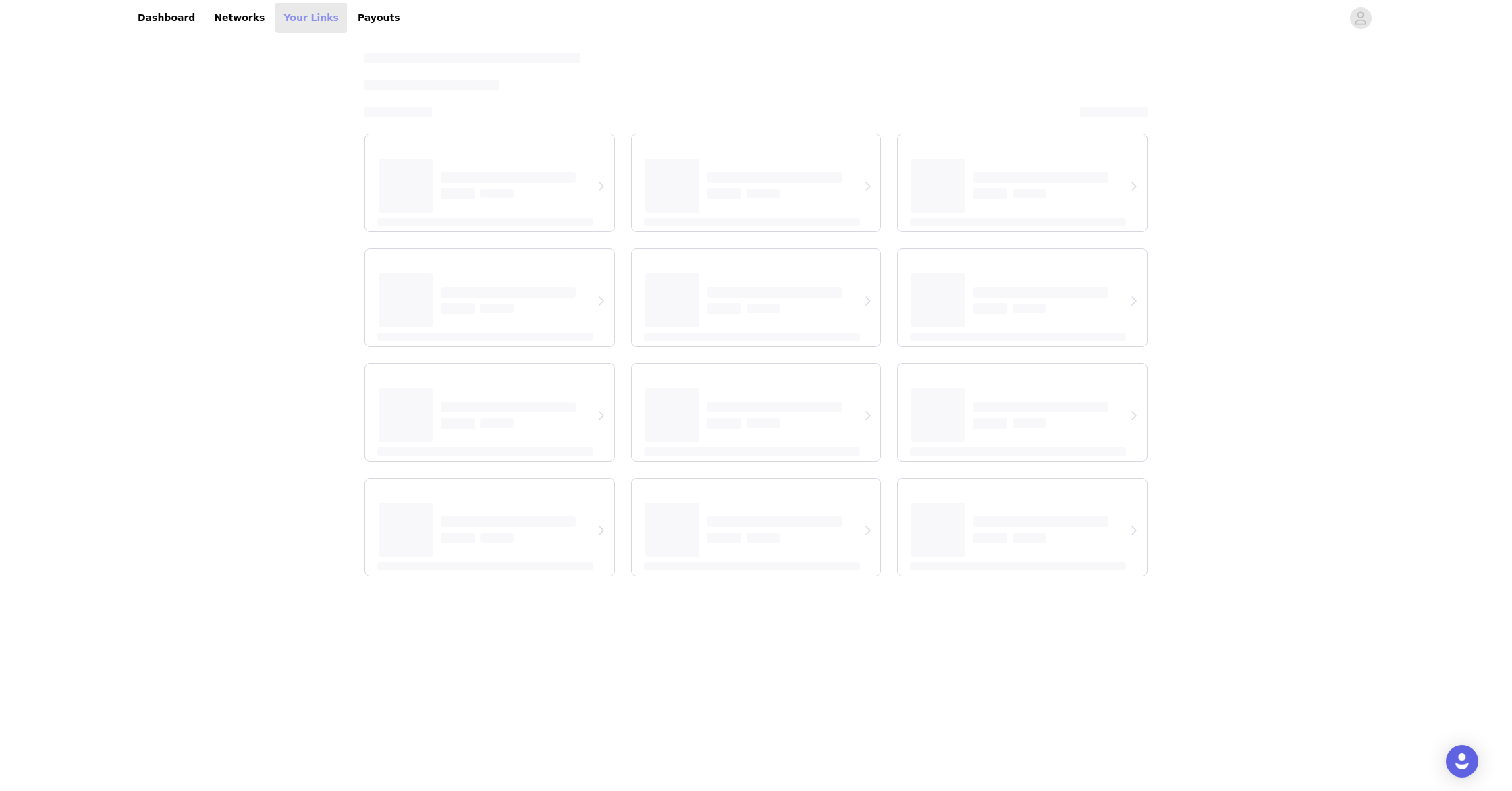
select select "12"
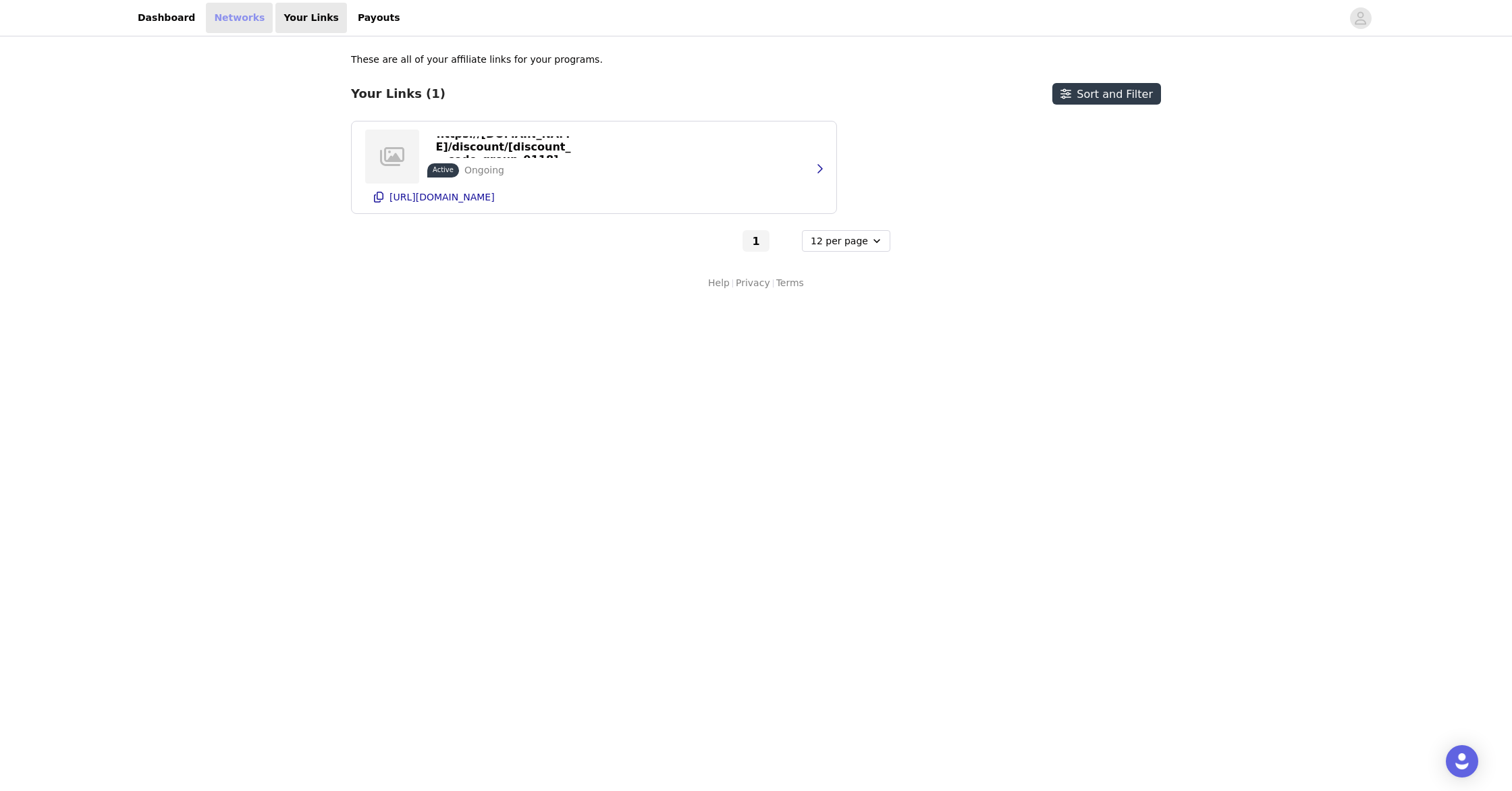
click at [231, 14] on link "Networks" at bounding box center [239, 17] width 67 height 30
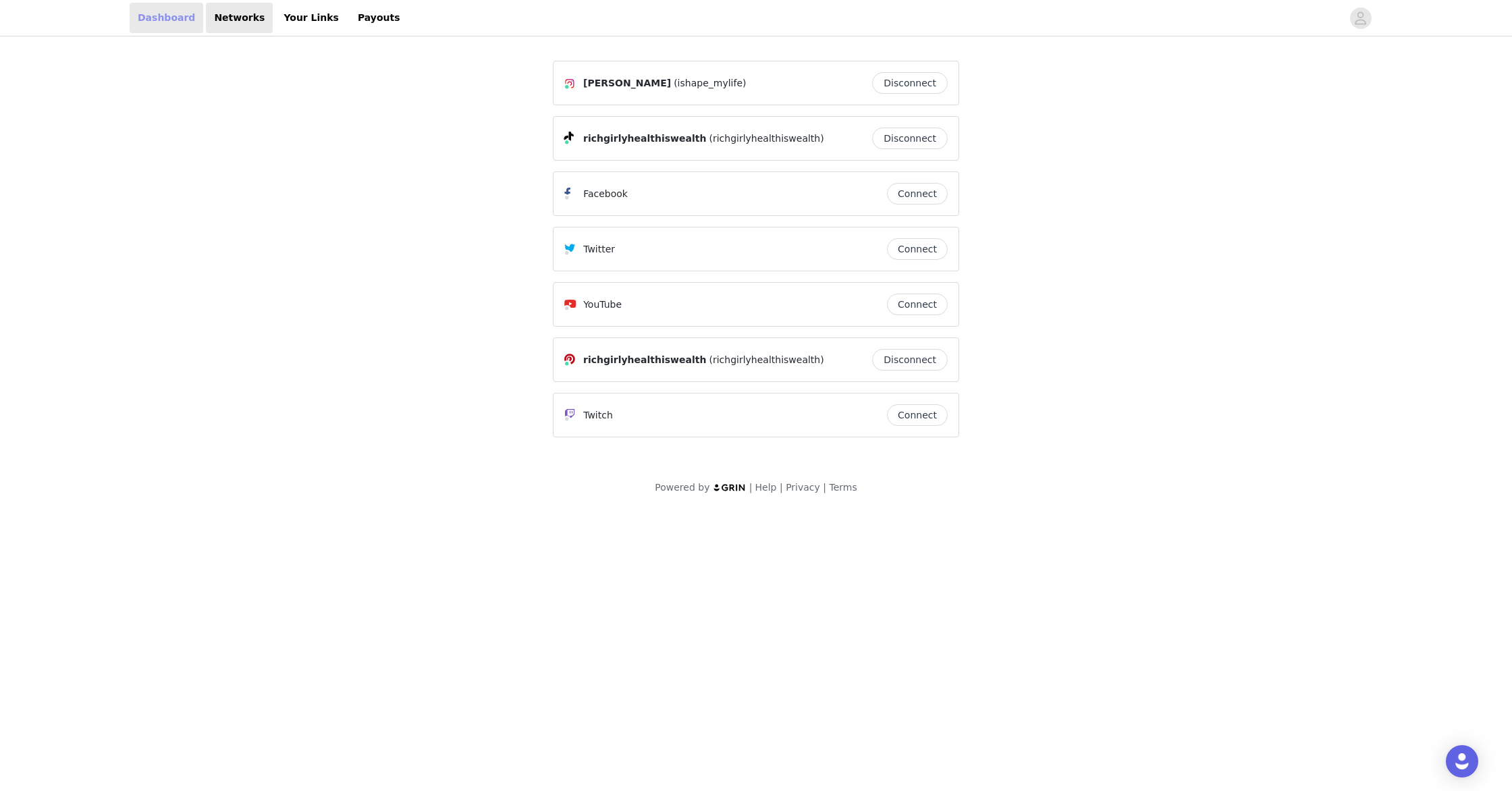
click at [160, 16] on link "Dashboard" at bounding box center [166, 17] width 74 height 30
